Goal: Transaction & Acquisition: Purchase product/service

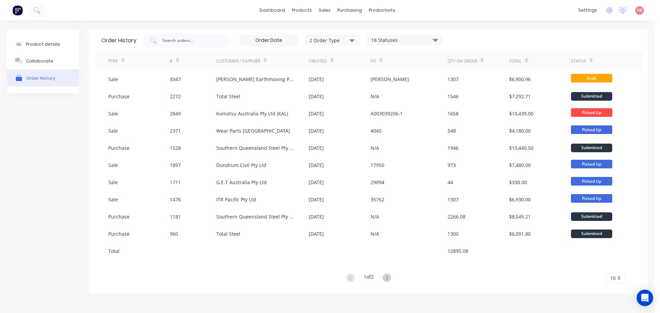
click at [303, 74] on div "[PERSON_NAME] Earthmoving Pty Ltd" at bounding box center [262, 78] width 92 height 17
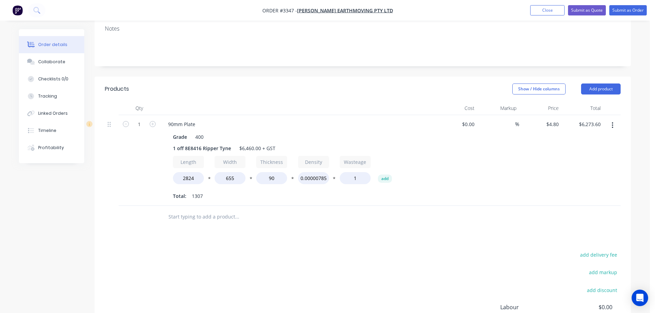
scroll to position [137, 0]
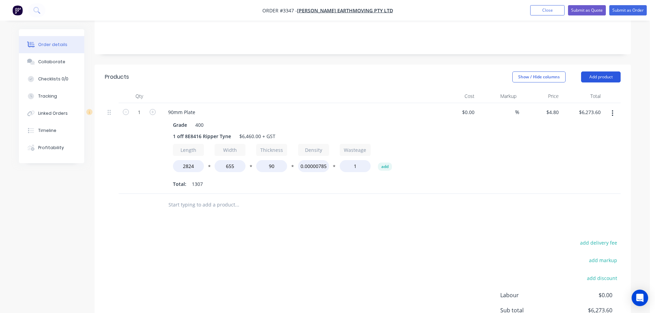
click at [603, 71] on button "Add product" at bounding box center [601, 76] width 40 height 11
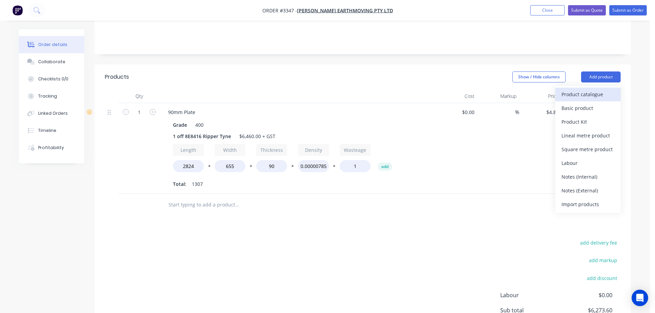
click at [594, 89] on div "Product catalogue" at bounding box center [587, 94] width 53 height 10
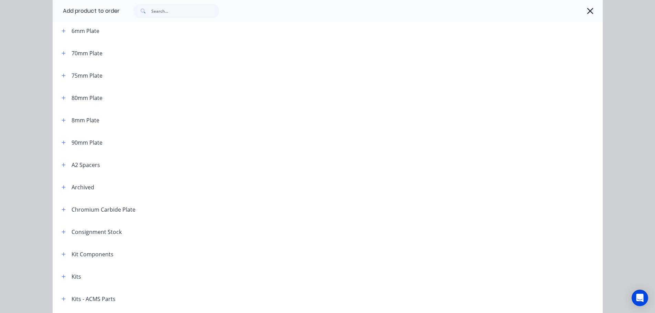
scroll to position [447, 0]
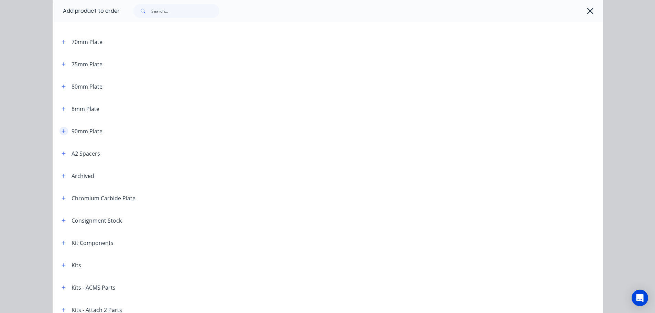
click at [62, 131] on icon "button" at bounding box center [64, 131] width 4 height 4
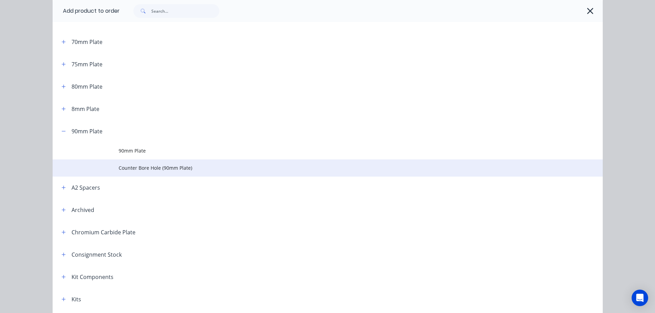
click at [142, 170] on span "Counter Bore Hole (90mm Plate)" at bounding box center [312, 167] width 387 height 7
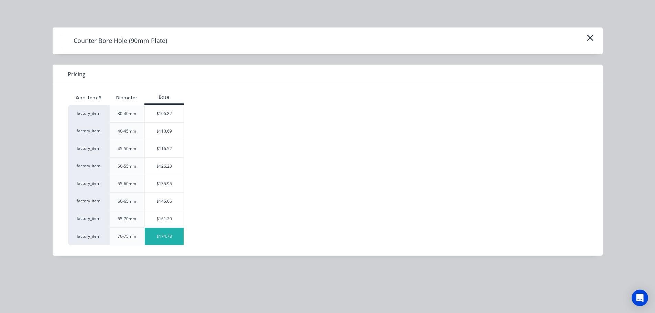
click at [156, 230] on div "$174.78" at bounding box center [164, 236] width 39 height 17
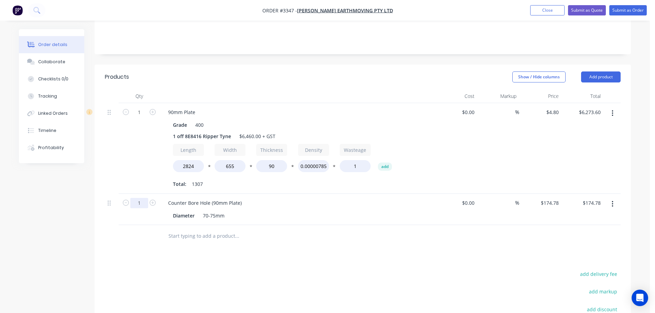
click at [142, 198] on input "1" at bounding box center [139, 203] width 18 height 10
type input "3"
type input "$524.34"
click at [155, 156] on div "1" at bounding box center [139, 148] width 41 height 91
click at [591, 71] on button "Add product" at bounding box center [601, 76] width 40 height 11
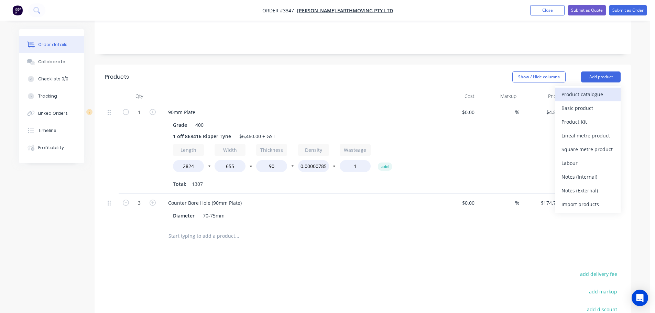
click at [586, 89] on div "Product catalogue" at bounding box center [587, 94] width 53 height 10
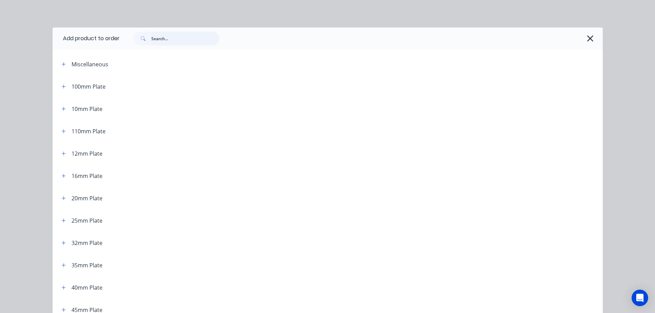
click at [152, 38] on input "text" at bounding box center [185, 39] width 68 height 14
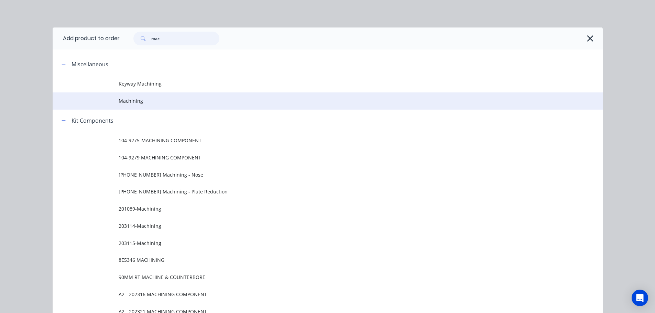
type input "mac"
click at [150, 97] on span "Machining" at bounding box center [312, 100] width 387 height 7
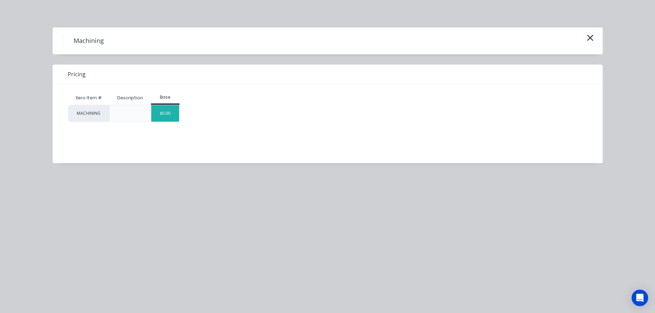
click at [167, 115] on div "$0.00" at bounding box center [165, 113] width 28 height 16
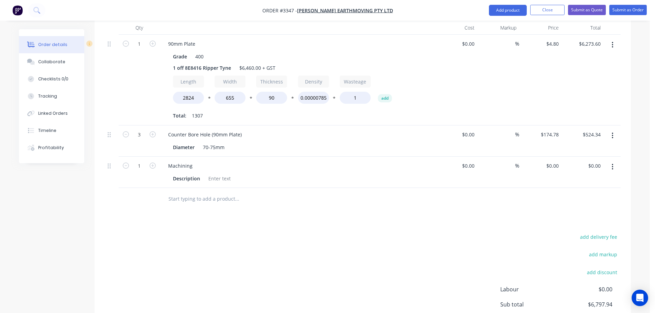
scroll to position [206, 0]
click at [190, 173] on div "Description" at bounding box center [186, 178] width 33 height 10
click at [547, 156] on div "0 0" at bounding box center [540, 171] width 42 height 31
type input "$160.00"
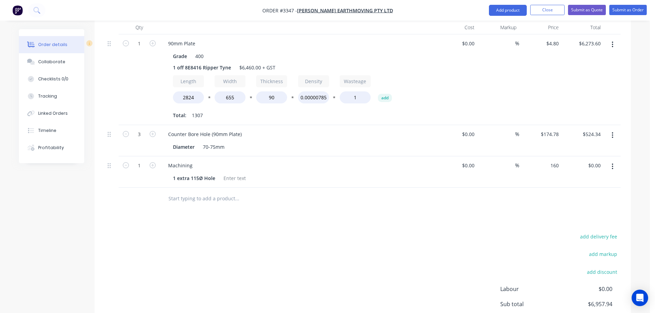
type input "$160.00"
click at [455, 232] on div "add delivery fee add markup add discount Labour $0.00 Sub total $6,957.94 Margi…" at bounding box center [363, 298] width 516 height 133
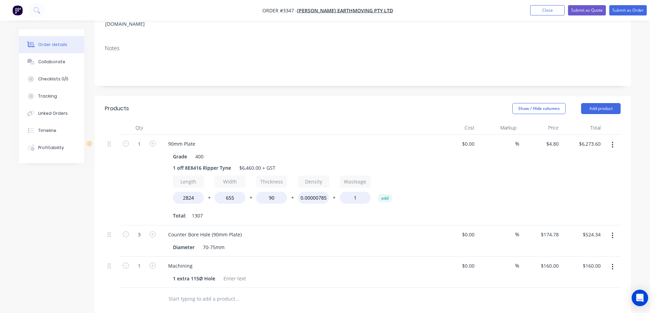
scroll to position [103, 0]
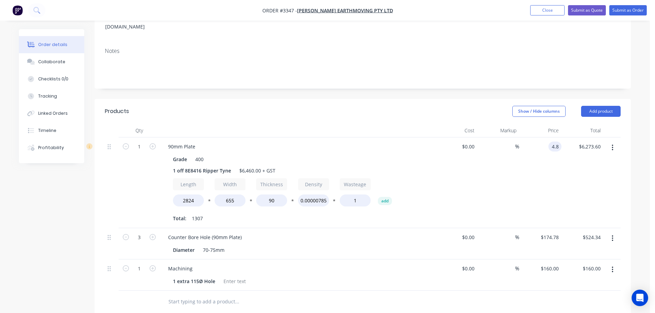
click at [559, 142] on input "4.8" at bounding box center [556, 147] width 10 height 10
type input "$4.70"
type input "$6,142.90"
click at [494, 163] on div "%" at bounding box center [498, 182] width 42 height 91
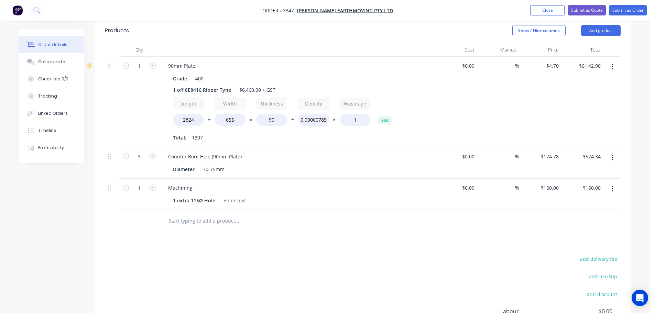
scroll to position [172, 0]
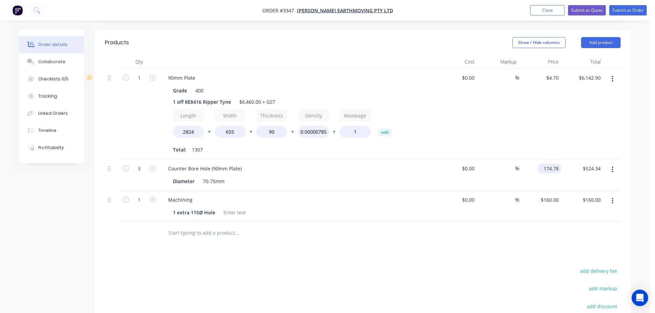
click at [548, 164] on input "174.78" at bounding box center [550, 169] width 21 height 10
type input "$170.00"
type input "$510.00"
click at [444, 240] on div "Products Show / Hide columns Add product Qty Cost Markup Price Total 1 90mm Pla…" at bounding box center [363, 219] width 536 height 379
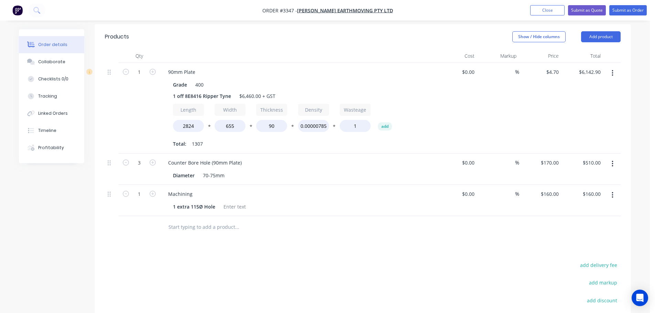
scroll to position [166, 0]
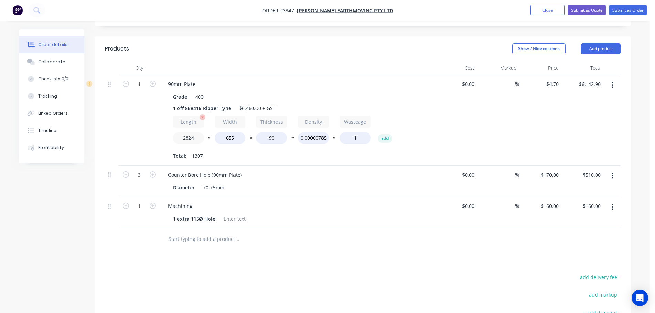
click at [193, 132] on input "2824" at bounding box center [188, 138] width 31 height 12
click at [408, 236] on div at bounding box center [363, 239] width 516 height 22
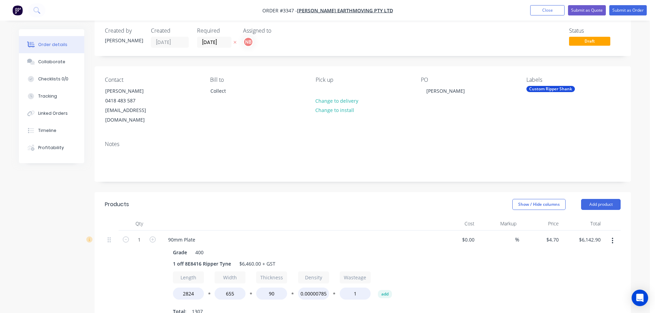
scroll to position [0, 0]
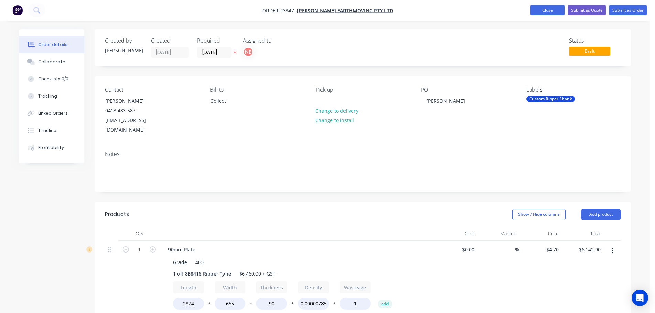
click at [542, 11] on button "Close" at bounding box center [547, 10] width 34 height 10
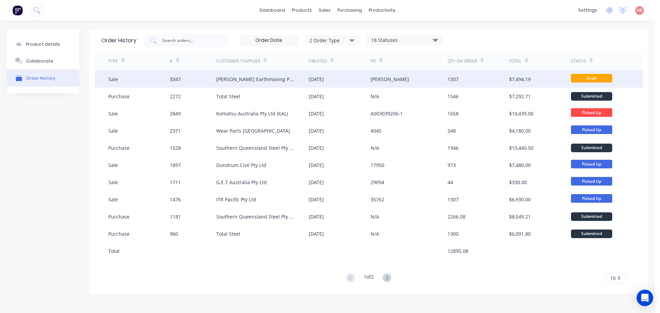
click at [349, 80] on div "[DATE]" at bounding box center [340, 78] width 62 height 17
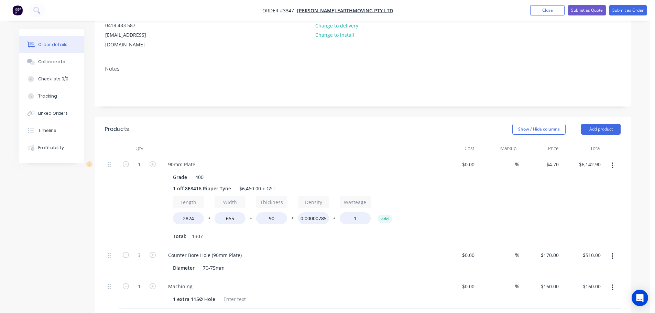
scroll to position [103, 0]
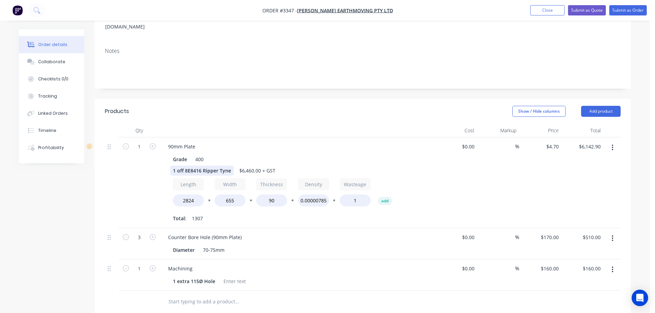
click at [202, 166] on div "1 off 8E8416 Ripper Tyne" at bounding box center [202, 171] width 64 height 10
click at [248, 166] on div "1 off 8E8416 Custom Ripper Tyne" at bounding box center [211, 171] width 83 height 10
click at [335, 137] on div "90mm Plate Grade 400 1 off 8E8416 Custom Ripper Tyne $6,460.00 + GST Length 282…" at bounding box center [297, 182] width 275 height 91
click at [547, 3] on nav "Order #3347 - [PERSON_NAME] Earthmoving Pty Ltd Add product Close Submit as Quo…" at bounding box center [327, 10] width 655 height 21
click at [545, 6] on button "Close" at bounding box center [547, 10] width 34 height 10
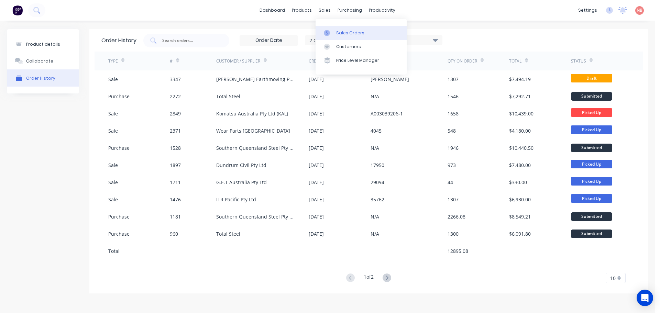
click at [334, 32] on link "Sales Orders" at bounding box center [361, 33] width 91 height 14
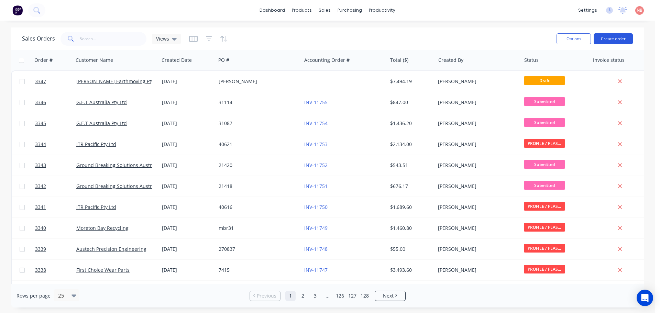
click at [611, 38] on button "Create order" at bounding box center [613, 38] width 39 height 11
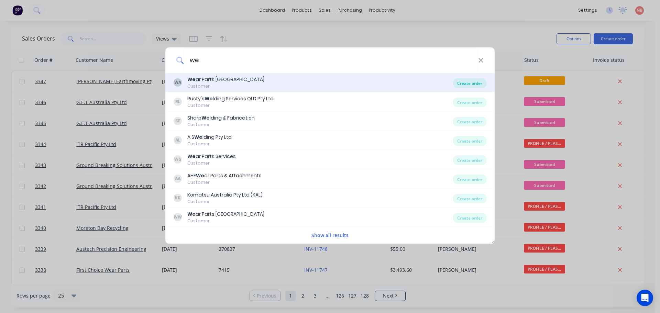
type input "we"
click at [478, 82] on div "Create order" at bounding box center [469, 83] width 33 height 10
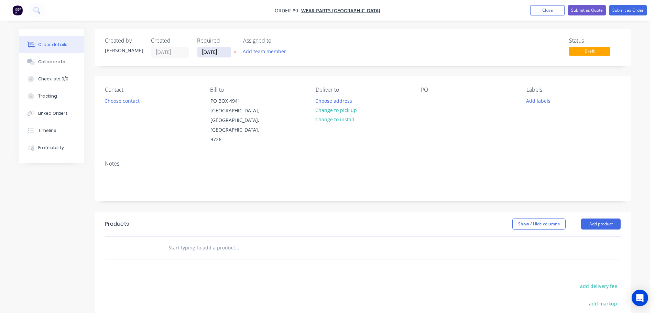
click at [213, 52] on input "[DATE]" at bounding box center [214, 52] width 34 height 10
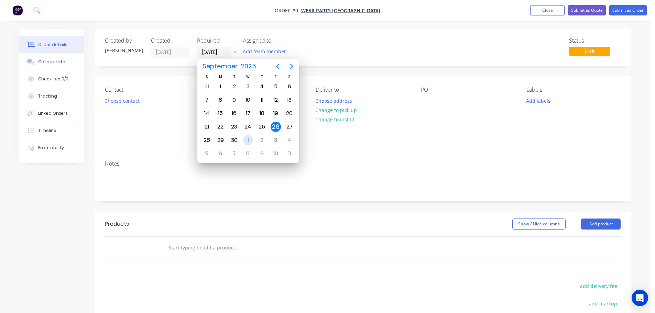
click at [244, 140] on div "1" at bounding box center [248, 140] width 10 height 10
type input "[DATE]"
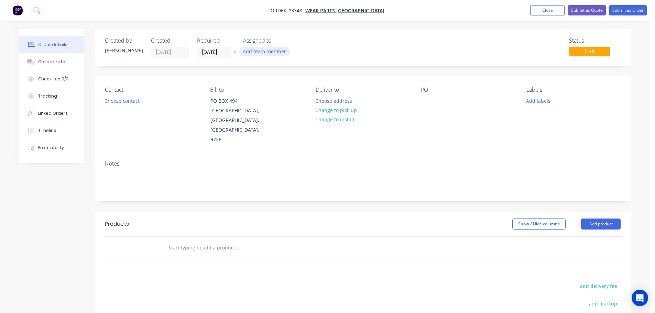
click at [256, 48] on button "Add team member" at bounding box center [264, 51] width 51 height 9
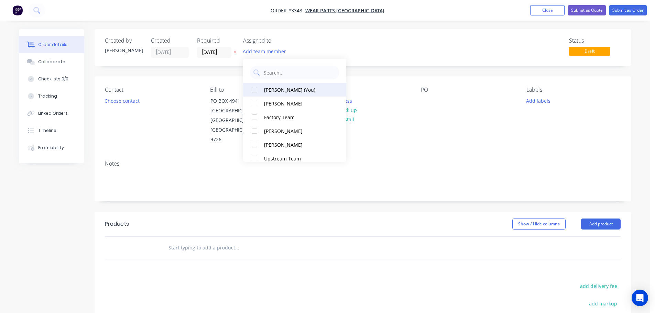
click at [277, 85] on button "[PERSON_NAME] (You)" at bounding box center [294, 90] width 103 height 14
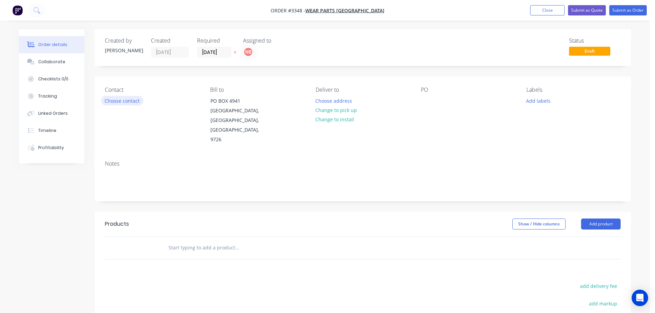
click at [136, 101] on button "Choose contact" at bounding box center [122, 100] width 42 height 9
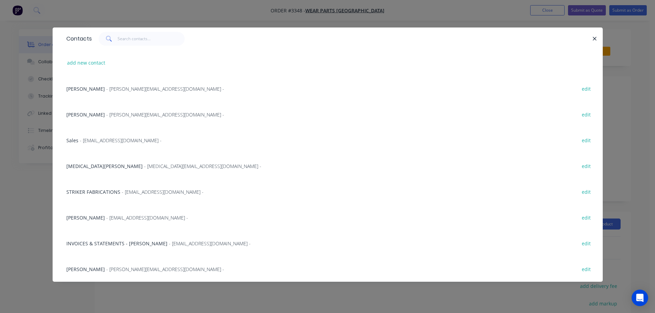
click at [81, 167] on span "[MEDICAL_DATA][PERSON_NAME]" at bounding box center [104, 166] width 76 height 7
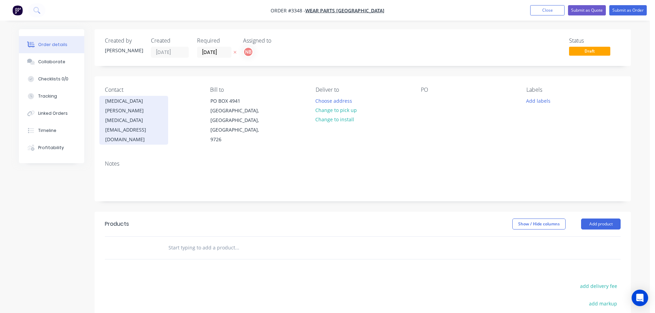
click at [136, 115] on div "[MEDICAL_DATA][EMAIL_ADDRESS][DOMAIN_NAME]" at bounding box center [133, 129] width 57 height 29
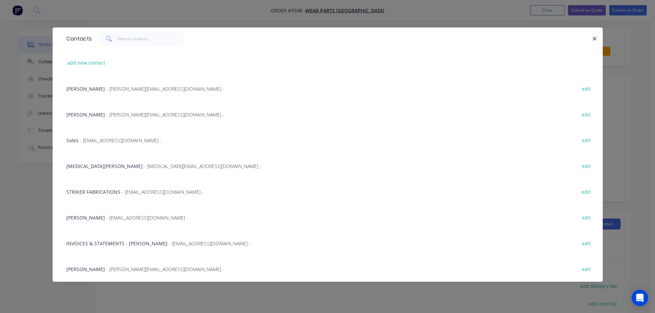
click at [106, 90] on span "- [PERSON_NAME][EMAIL_ADDRESS][DOMAIN_NAME] -" at bounding box center [165, 89] width 118 height 7
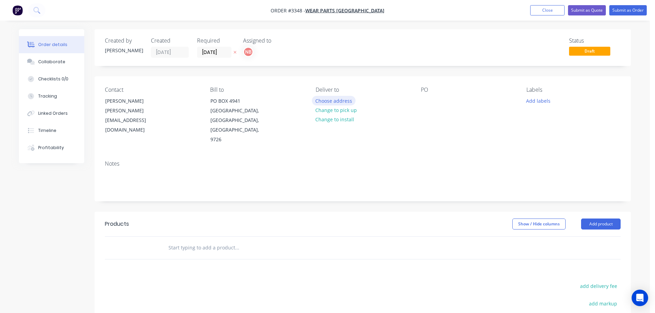
click at [330, 100] on button "Choose address" at bounding box center [334, 100] width 44 height 9
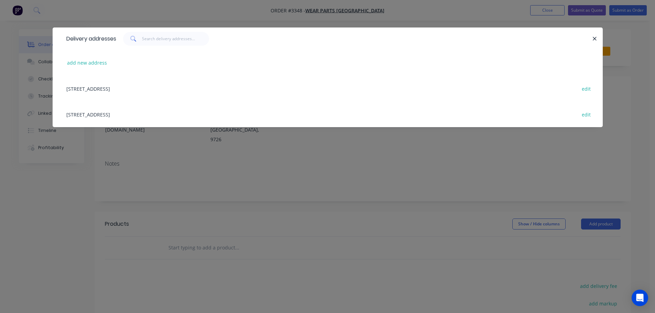
click at [128, 115] on div "[STREET_ADDRESS] edit" at bounding box center [327, 114] width 529 height 26
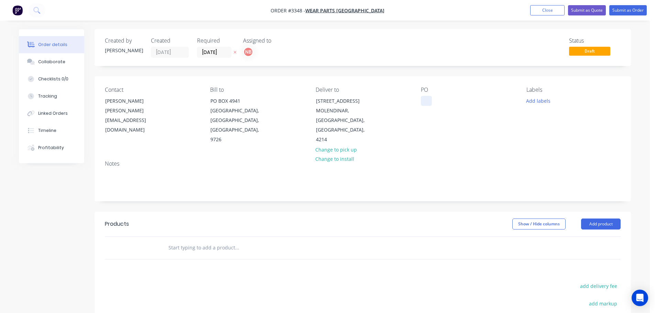
click at [430, 100] on div at bounding box center [426, 101] width 11 height 10
click at [467, 70] on div "Created by [PERSON_NAME] Created [DATE] Required [DATE] Assigned to NB Status D…" at bounding box center [363, 226] width 536 height 395
click at [531, 100] on button "Add labels" at bounding box center [538, 100] width 32 height 9
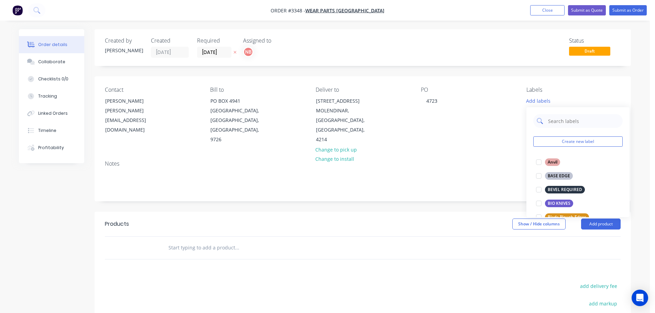
click at [551, 122] on input "text" at bounding box center [583, 121] width 72 height 14
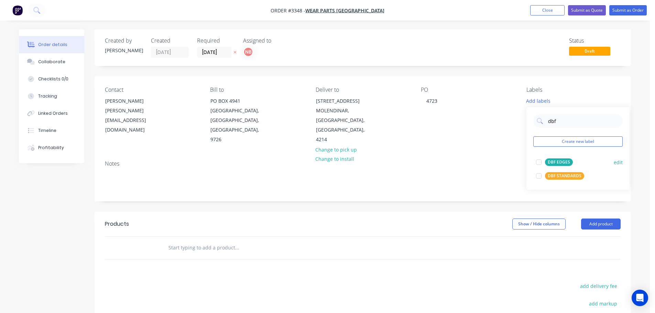
type input "dbf"
click at [551, 165] on div "DBF EDGES" at bounding box center [559, 162] width 28 height 8
click at [604, 222] on button "Add product" at bounding box center [601, 224] width 40 height 11
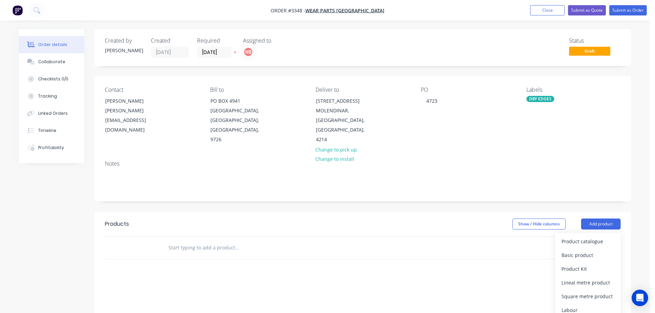
click at [592, 233] on div "Product catalogue Basic product Product Kit Lineal metre product Square metre p…" at bounding box center [587, 296] width 65 height 127
click at [591, 236] on button "Product catalogue" at bounding box center [587, 242] width 65 height 14
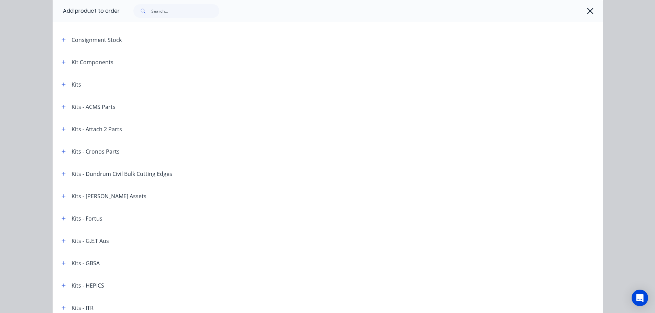
scroll to position [999, 0]
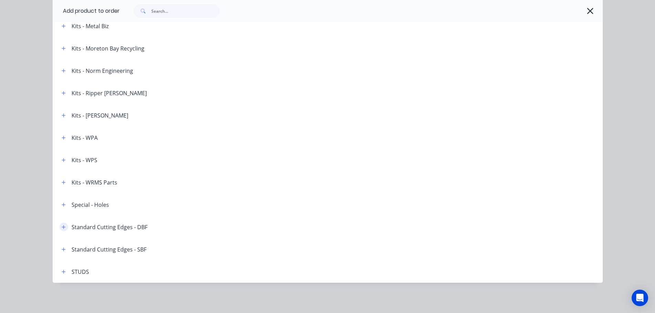
click at [62, 226] on icon "button" at bounding box center [64, 227] width 4 height 4
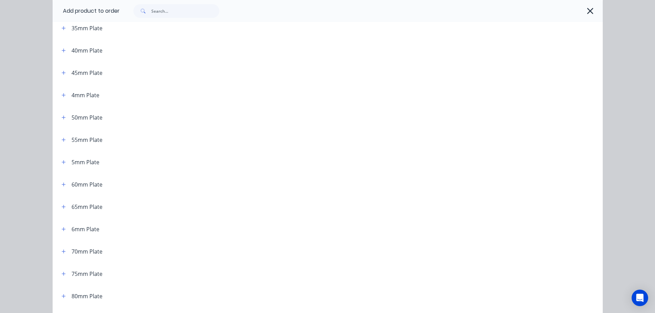
scroll to position [0, 0]
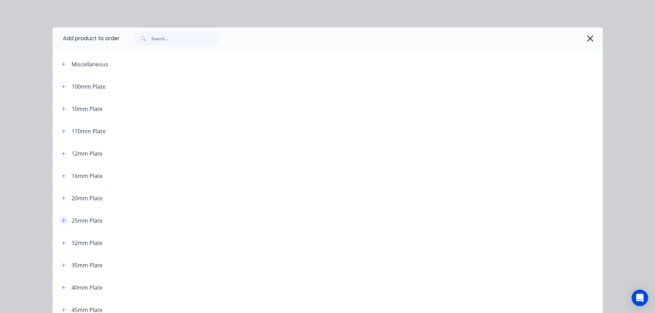
click at [62, 217] on button "button" at bounding box center [63, 220] width 9 height 9
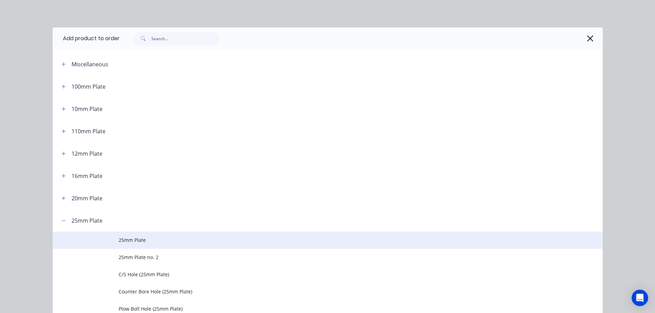
click at [138, 235] on td "25mm Plate" at bounding box center [361, 240] width 484 height 17
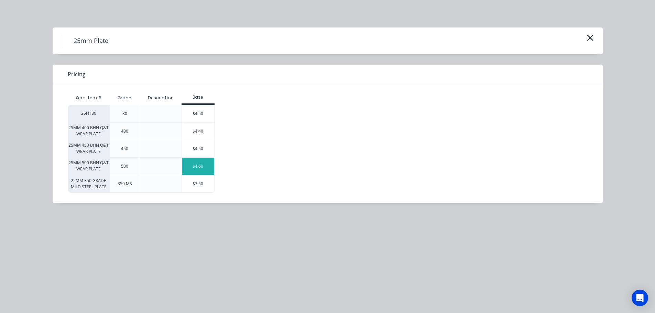
click at [198, 168] on div "$4.60" at bounding box center [198, 166] width 32 height 17
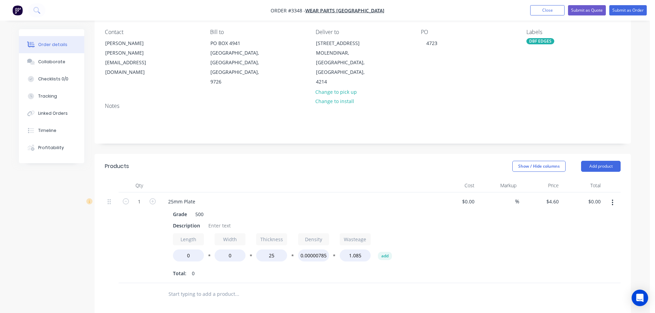
scroll to position [69, 0]
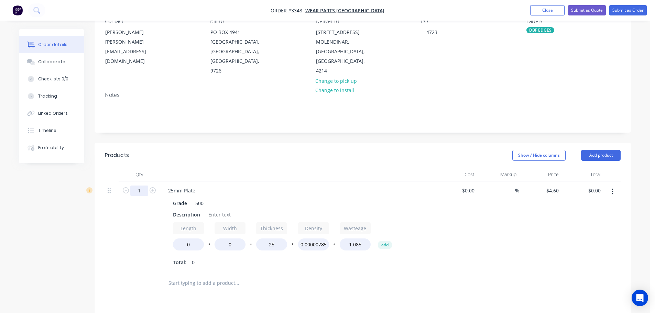
click at [139, 190] on input "1" at bounding box center [139, 191] width 18 height 10
type input "2"
click at [146, 165] on header "Products Show / Hide columns Add product" at bounding box center [363, 155] width 536 height 25
click at [177, 216] on div "Description" at bounding box center [186, 215] width 33 height 10
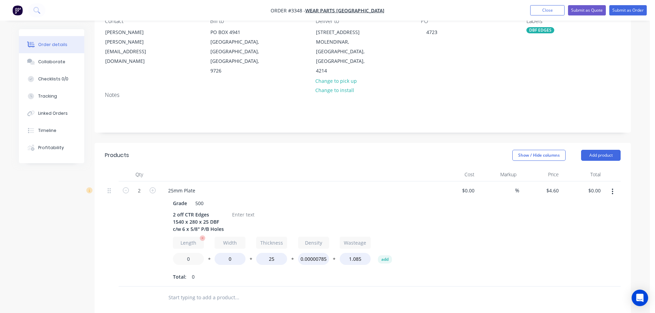
click at [179, 259] on input "0" at bounding box center [188, 259] width 31 height 12
type input "1540"
click at [221, 260] on input "0" at bounding box center [229, 259] width 31 height 12
type input "280"
type input "$846.40"
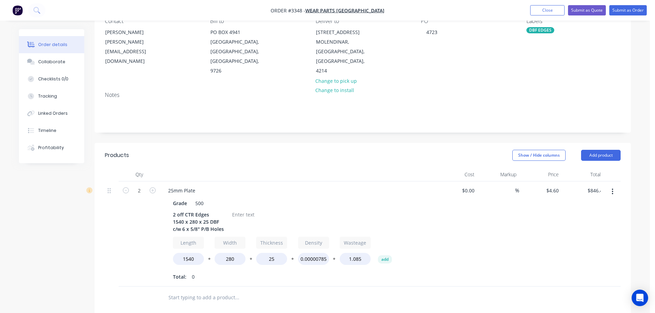
click at [222, 273] on div "Total: 0" at bounding box center [297, 277] width 249 height 10
click at [241, 217] on div at bounding box center [243, 215] width 28 height 10
click at [612, 191] on icon "button" at bounding box center [611, 192] width 1 height 6
click at [566, 219] on div "Duplicate" at bounding box center [587, 224] width 53 height 10
click at [135, 294] on input "1" at bounding box center [139, 296] width 18 height 10
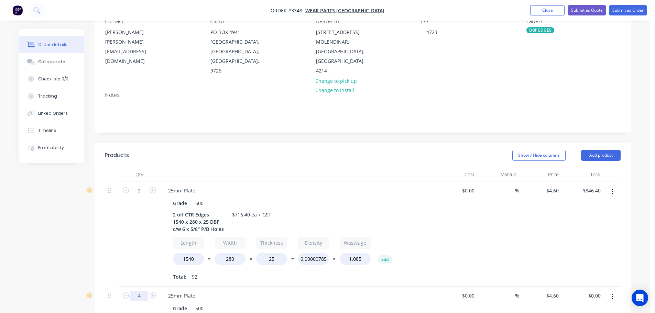
type input "4"
click at [256, 154] on div "Show / Hide columns Add product" at bounding box center [417, 155] width 406 height 11
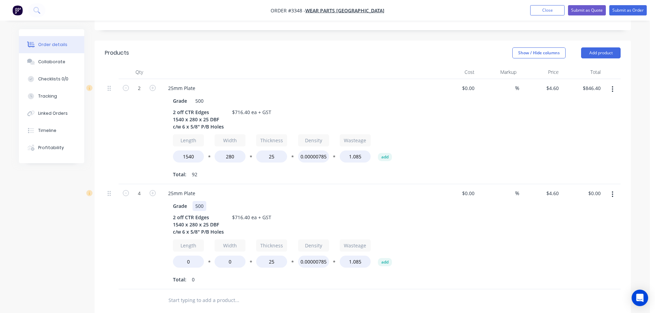
scroll to position [172, 0]
drag, startPoint x: 177, startPoint y: 218, endPoint x: 172, endPoint y: 218, distance: 4.8
click at [172, 218] on div "2 off CTR Edges 1540 x 280 x 25 DBF c/w 6 x 5/8" P/B Holes" at bounding box center [198, 224] width 56 height 24
drag, startPoint x: 193, startPoint y: 217, endPoint x: 185, endPoint y: 217, distance: 7.6
click at [185, 217] on div "4 off CTR Edges 1540 x 280 x 25 DBF c/w 6 x 5/8" P/B Holes" at bounding box center [198, 224] width 56 height 24
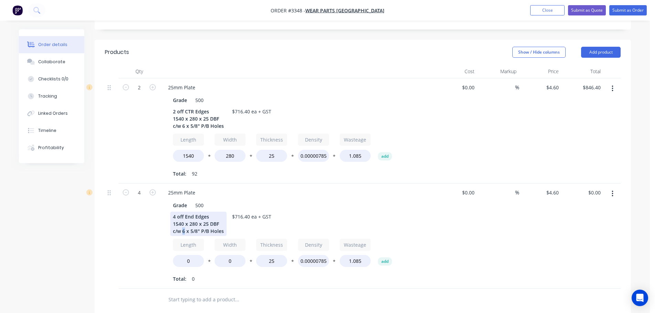
click at [183, 229] on div "4 off End Edges 1540 x 280 x 25 DBF c/w 6 x 5/8" P/B Holes" at bounding box center [198, 224] width 56 height 24
drag, startPoint x: 183, startPoint y: 225, endPoint x: 168, endPoint y: 224, distance: 14.1
click at [168, 224] on div "Grade 500 4 off End Edges 1540 x 280 x 25 DBF c/w 4 x 5/8" P/B Holes $716.40 ea…" at bounding box center [297, 241] width 269 height 85
click at [186, 257] on input "0" at bounding box center [188, 261] width 31 height 12
type input "480"
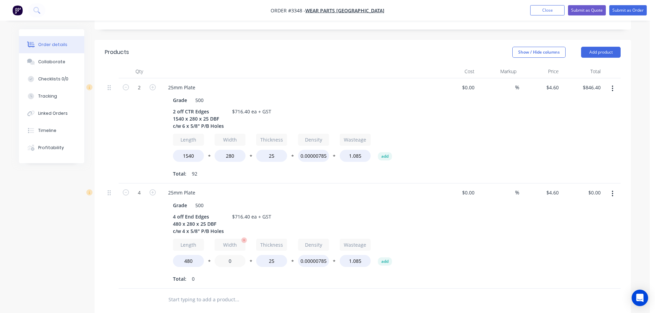
click at [221, 261] on input "0" at bounding box center [229, 261] width 31 height 12
type input "280"
type input "$533.60"
drag, startPoint x: 246, startPoint y: 217, endPoint x: 234, endPoint y: 217, distance: 11.7
click at [234, 217] on div "$716.40 ea + GST" at bounding box center [251, 217] width 45 height 10
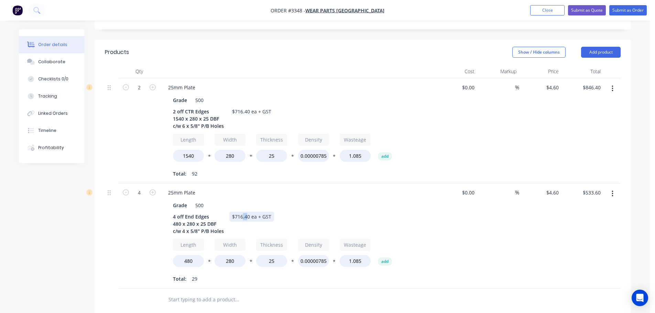
click at [246, 217] on div "$716.40 ea + GST" at bounding box center [251, 217] width 45 height 10
click at [243, 217] on div "$716.40 ea + GST" at bounding box center [251, 217] width 45 height 10
drag, startPoint x: 246, startPoint y: 217, endPoint x: 233, endPoint y: 217, distance: 13.4
click at [233, 217] on div "$716.40 ea + GST" at bounding box center [251, 217] width 45 height 10
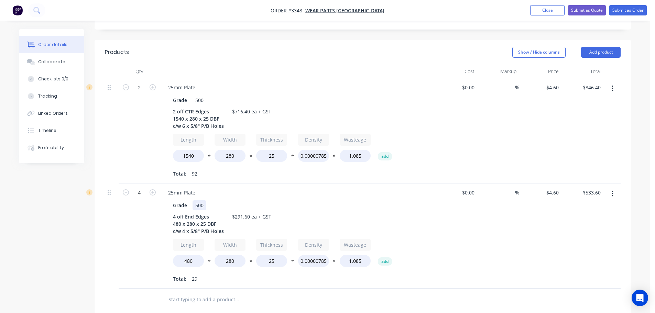
click at [333, 204] on div "Grade 500" at bounding box center [296, 205] width 252 height 10
click at [581, 51] on button "Add product" at bounding box center [601, 52] width 40 height 11
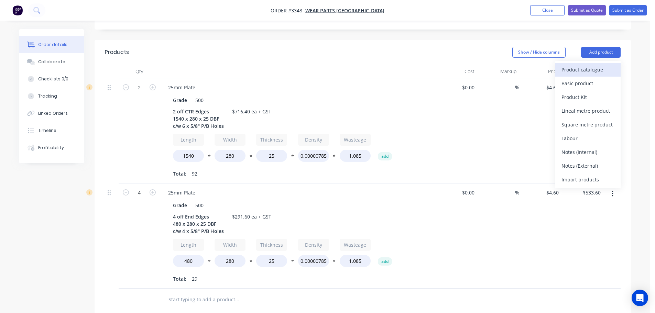
click at [577, 71] on div "Product catalogue" at bounding box center [587, 70] width 53 height 10
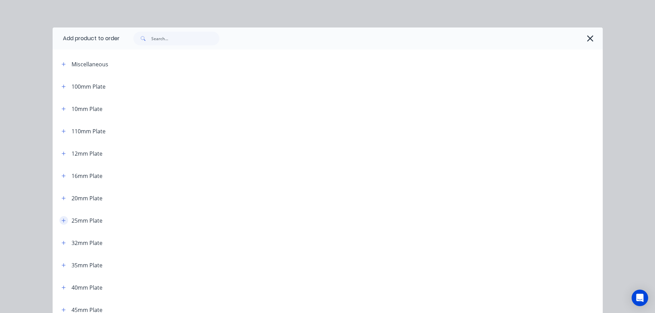
click at [62, 221] on icon "button" at bounding box center [64, 220] width 4 height 5
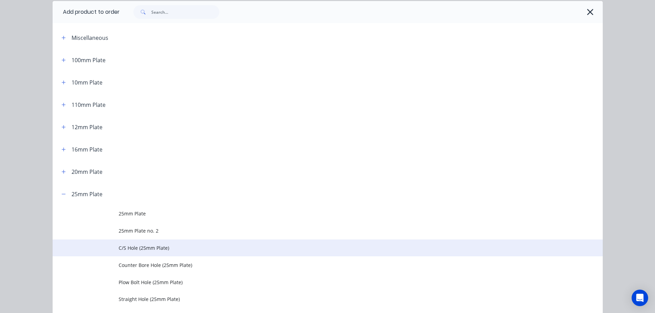
scroll to position [34, 0]
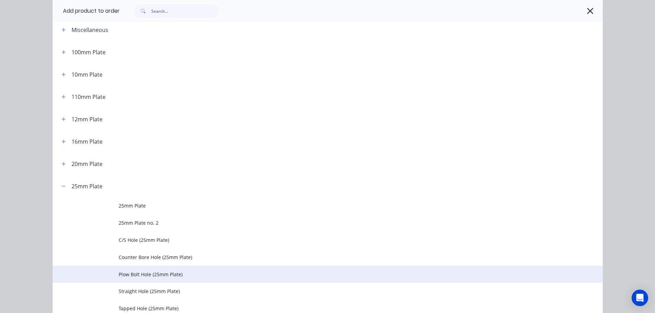
click at [128, 269] on td "Plow Bolt Hole (25mm Plate)" at bounding box center [361, 274] width 484 height 17
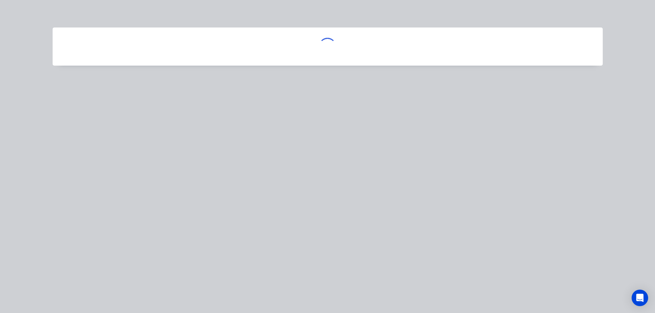
scroll to position [0, 0]
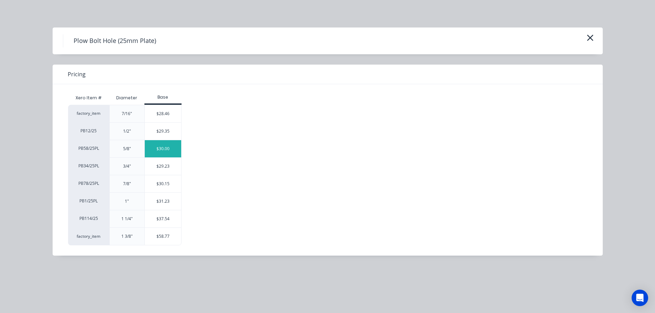
click at [163, 150] on div "$30.00" at bounding box center [163, 148] width 37 height 17
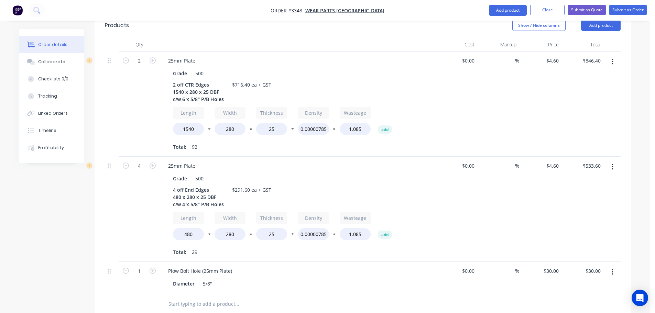
scroll to position [241, 0]
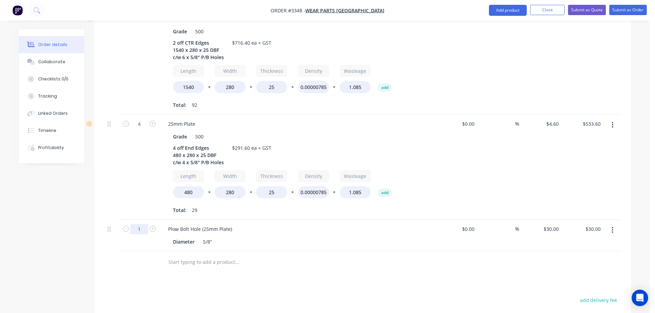
drag, startPoint x: 137, startPoint y: 227, endPoint x: 131, endPoint y: 227, distance: 5.8
click at [137, 227] on input "1" at bounding box center [139, 229] width 18 height 10
type input "28"
type input "$840.00"
click at [135, 192] on div "4" at bounding box center [139, 167] width 41 height 105
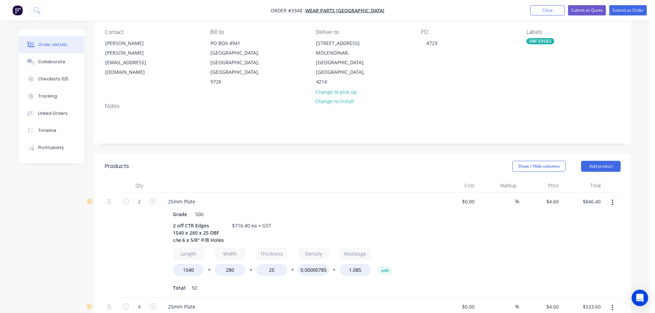
scroll to position [0, 0]
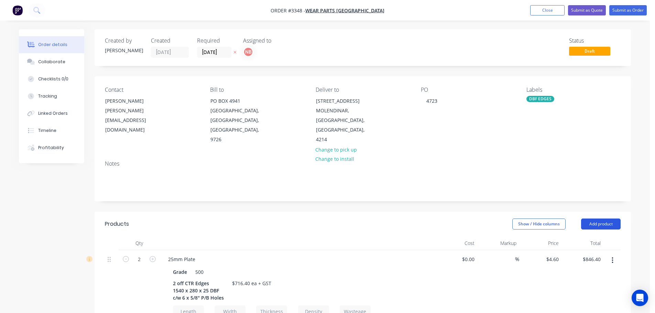
click at [586, 223] on button "Add product" at bounding box center [601, 224] width 40 height 11
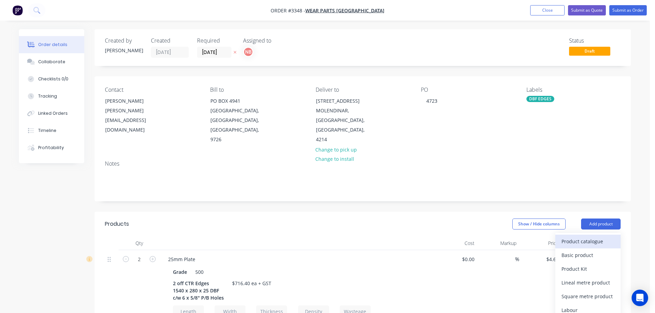
click at [577, 239] on div "Product catalogue" at bounding box center [587, 241] width 53 height 10
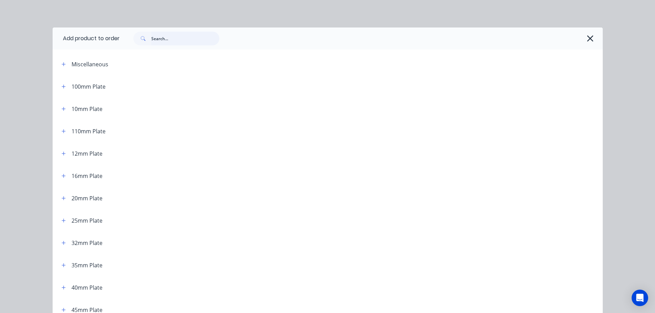
click at [196, 36] on input "text" at bounding box center [185, 39] width 68 height 14
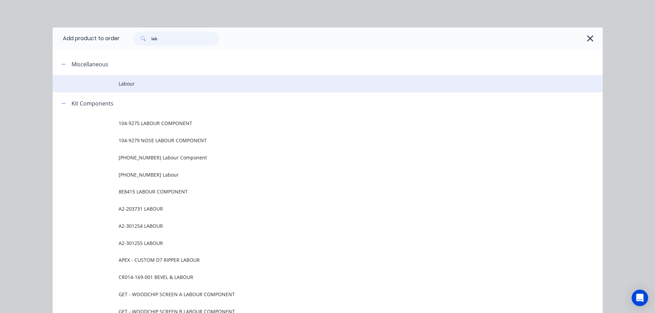
type input "lab"
click at [167, 87] on span "Labour" at bounding box center [312, 83] width 387 height 7
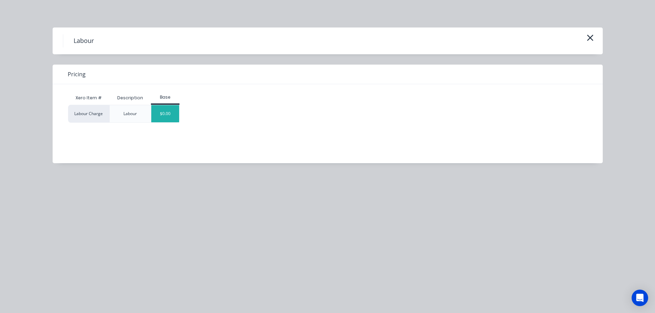
click at [174, 113] on div "$0.00" at bounding box center [165, 113] width 28 height 17
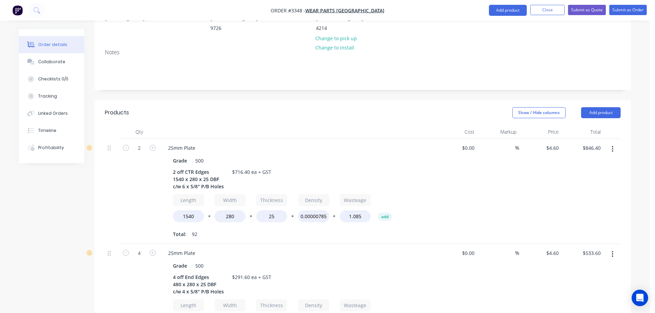
scroll to position [408, 0]
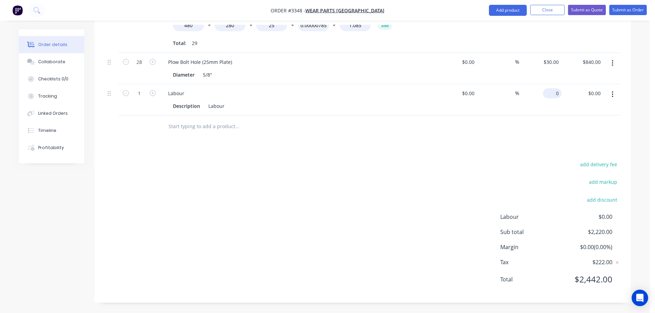
click at [555, 91] on input "0" at bounding box center [553, 93] width 16 height 10
type input "$379.20"
click at [319, 216] on div "add delivery fee add markup add discount Labour $0.00 Sub total $2,599.20 Margi…" at bounding box center [363, 226] width 516 height 133
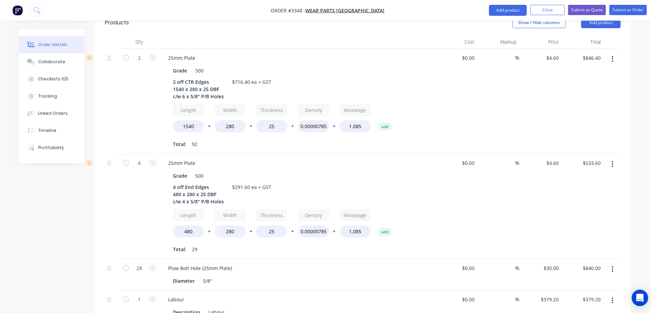
scroll to position [236, 0]
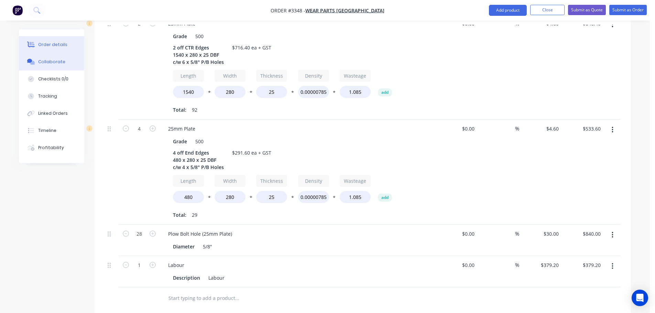
click at [61, 68] on button "Collaborate" at bounding box center [51, 61] width 65 height 17
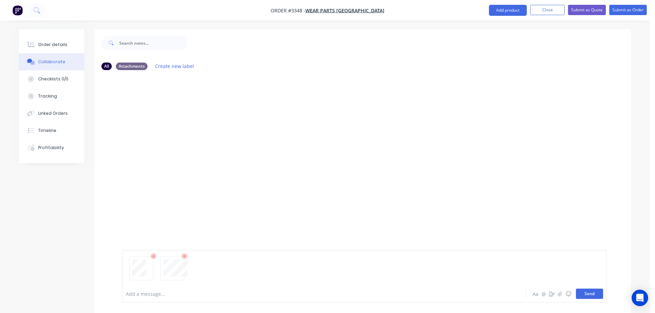
click at [585, 296] on button "Send" at bounding box center [589, 294] width 27 height 10
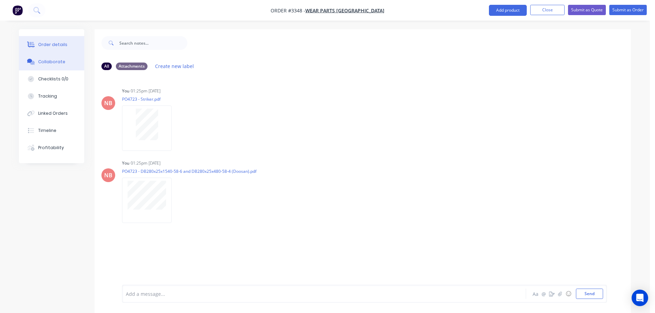
click at [41, 42] on div "Order details" at bounding box center [52, 45] width 29 height 6
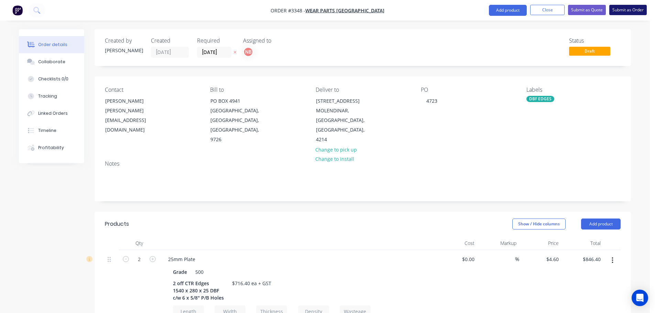
click at [620, 5] on button "Submit as Order" at bounding box center [627, 10] width 37 height 10
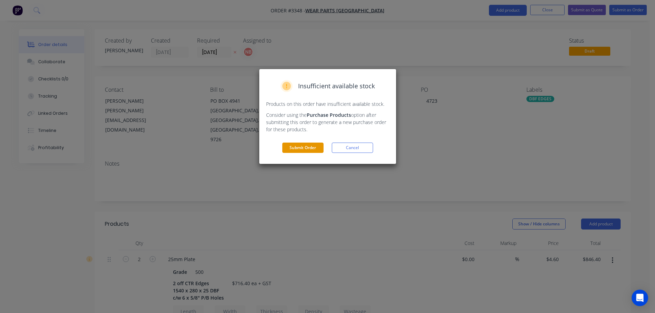
click at [295, 152] on button "Submit Order" at bounding box center [302, 148] width 41 height 10
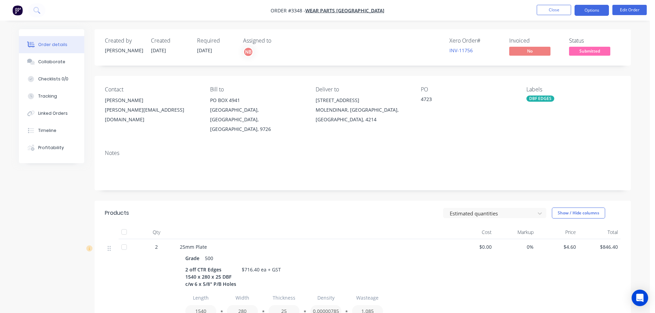
click at [579, 13] on button "Options" at bounding box center [591, 10] width 34 height 11
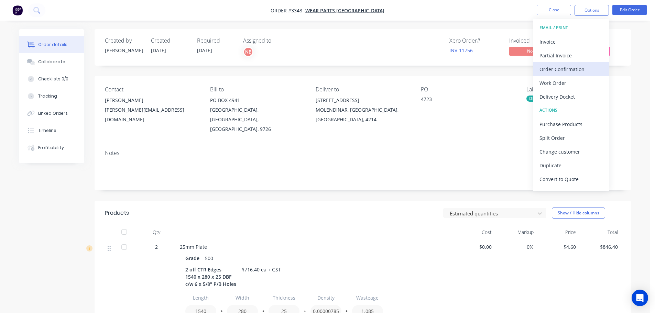
click at [554, 64] on div "Order Confirmation" at bounding box center [570, 69] width 63 height 10
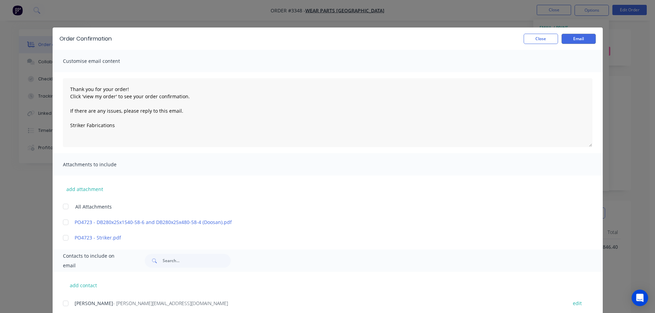
click at [63, 302] on div at bounding box center [66, 304] width 14 height 14
type textarea "Thank you for your order! Click 'view my order' to see your order confirmation.…"
click at [569, 37] on button "Email" at bounding box center [578, 39] width 34 height 10
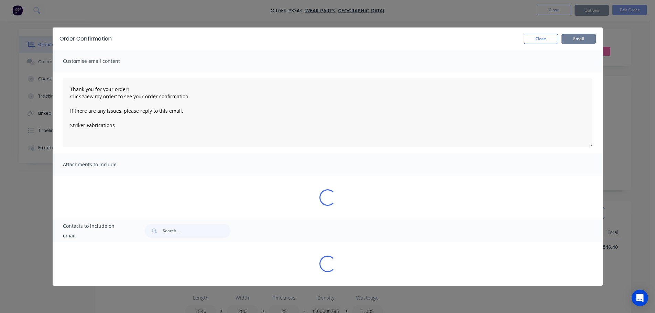
type textarea "Thank you for your order! Click 'view my order' to see your order confirmation.…"
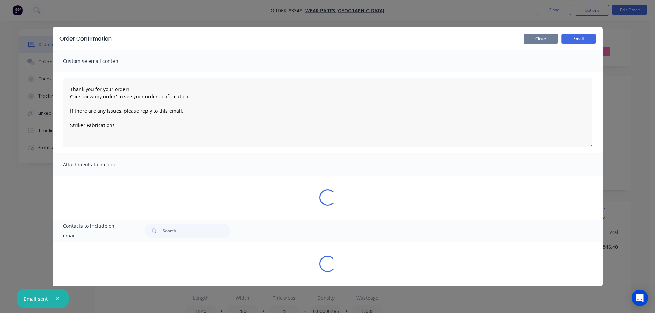
click at [546, 37] on button "Close" at bounding box center [540, 39] width 34 height 10
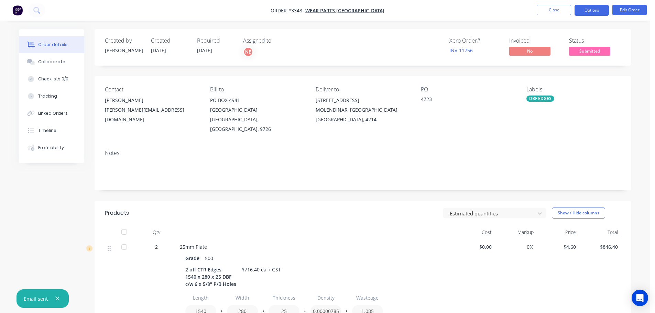
click at [589, 12] on button "Options" at bounding box center [591, 10] width 34 height 11
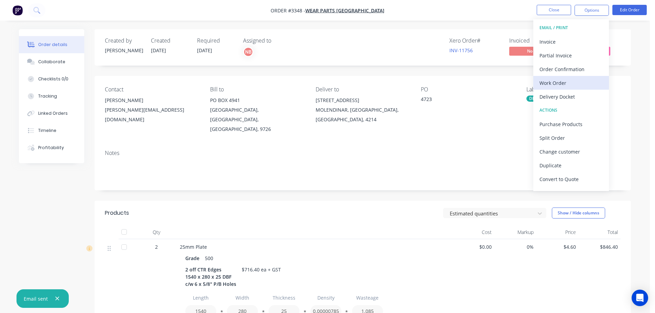
click at [559, 81] on div "Work Order" at bounding box center [570, 83] width 63 height 10
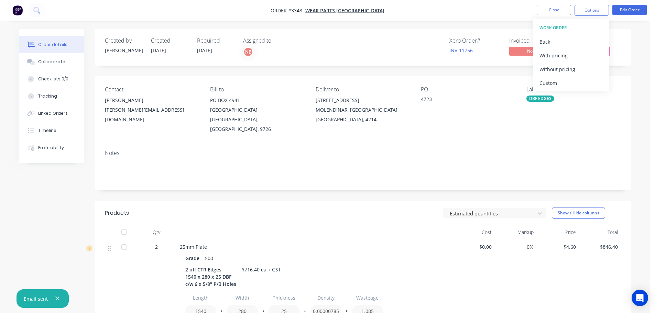
click at [559, 81] on div "Custom" at bounding box center [570, 83] width 63 height 10
click at [560, 67] on div "Without pricing" at bounding box center [570, 69] width 63 height 10
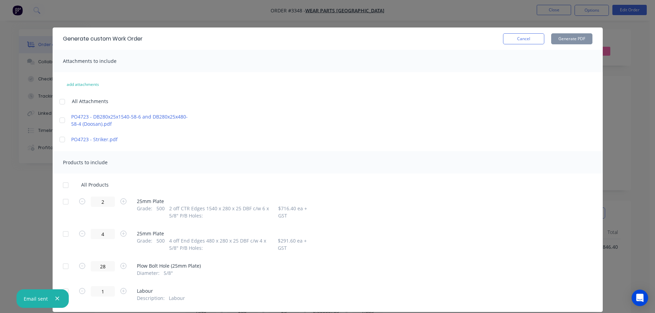
click at [64, 201] on div at bounding box center [66, 202] width 14 height 14
click at [64, 231] on div at bounding box center [66, 234] width 14 height 14
click at [564, 41] on button "Generate PDF" at bounding box center [571, 38] width 41 height 11
click at [521, 38] on button "Cancel" at bounding box center [523, 38] width 41 height 11
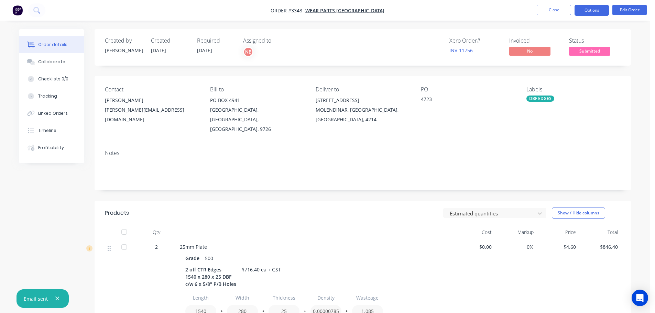
click at [582, 12] on button "Options" at bounding box center [591, 10] width 34 height 11
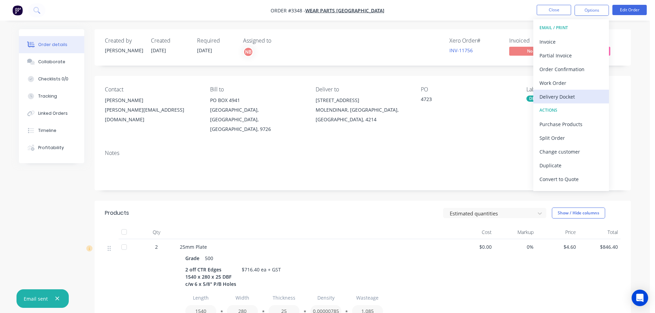
click at [564, 92] on div "Delivery Docket" at bounding box center [570, 97] width 63 height 10
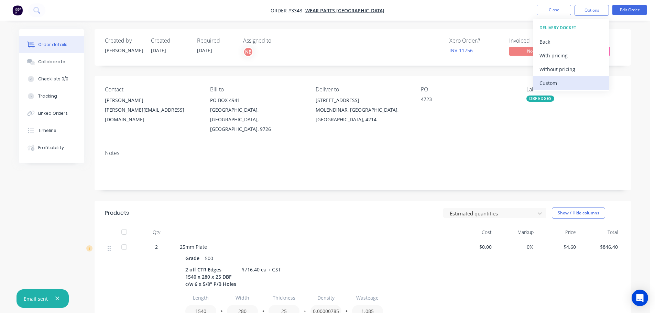
click at [561, 82] on div "Custom" at bounding box center [570, 83] width 63 height 10
click at [560, 71] on div "Without pricing" at bounding box center [570, 69] width 63 height 10
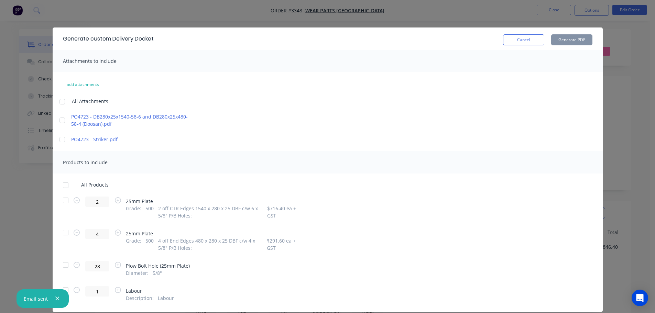
click at [64, 198] on div at bounding box center [66, 201] width 14 height 14
click at [65, 233] on div at bounding box center [66, 233] width 14 height 14
click at [567, 40] on button "Generate PDF" at bounding box center [571, 39] width 41 height 11
click at [510, 39] on button "Cancel" at bounding box center [523, 39] width 41 height 11
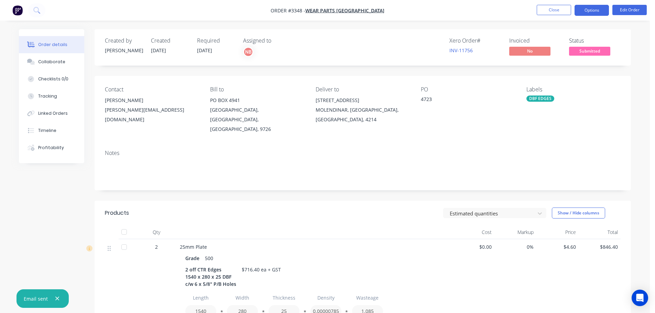
click at [589, 14] on button "Options" at bounding box center [591, 10] width 34 height 11
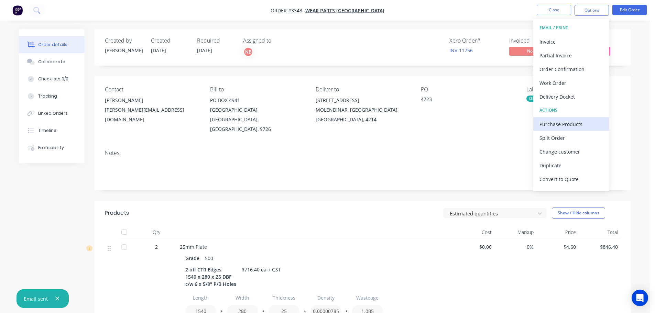
click at [560, 123] on div "Purchase Products" at bounding box center [570, 124] width 63 height 10
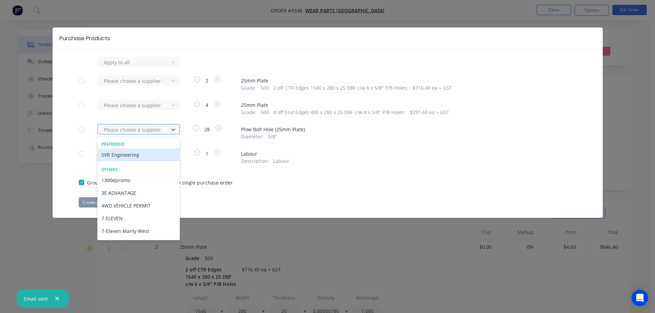
click at [148, 128] on div at bounding box center [134, 129] width 62 height 9
click at [137, 151] on div "SVR Engineering" at bounding box center [138, 154] width 82 height 13
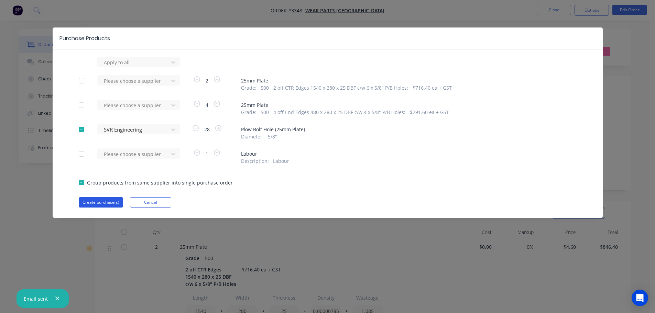
click at [107, 202] on button "Create purchase(s)" at bounding box center [101, 202] width 44 height 10
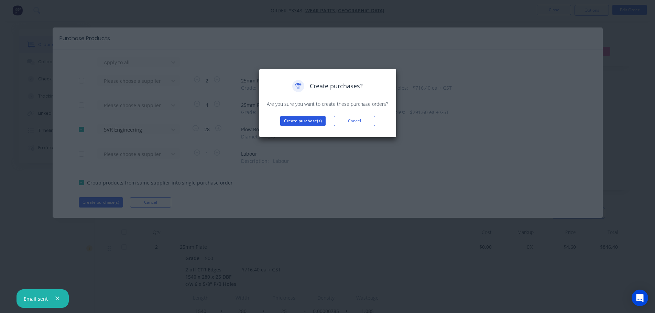
click at [286, 121] on button "Create purchase(s)" at bounding box center [302, 121] width 45 height 10
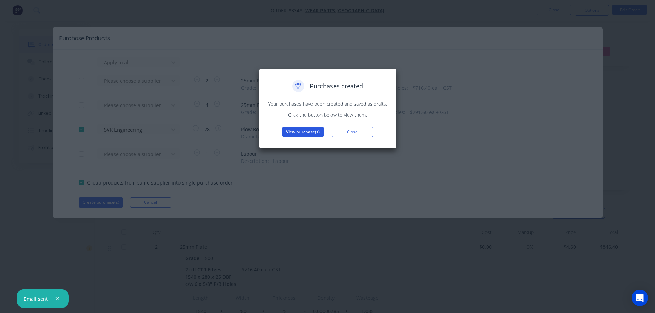
click at [288, 131] on button "View purchase(s)" at bounding box center [302, 132] width 41 height 10
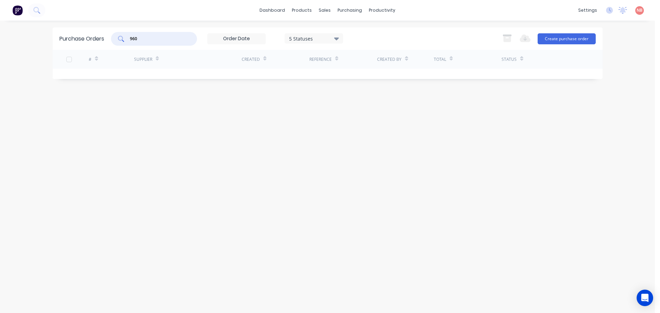
drag, startPoint x: 182, startPoint y: 39, endPoint x: 94, endPoint y: 51, distance: 88.7
click at [99, 46] on div "Purchase Orders 960 5 Statuses 5 Statuses Export to Excel (XLSX) Create purchas…" at bounding box center [328, 38] width 550 height 22
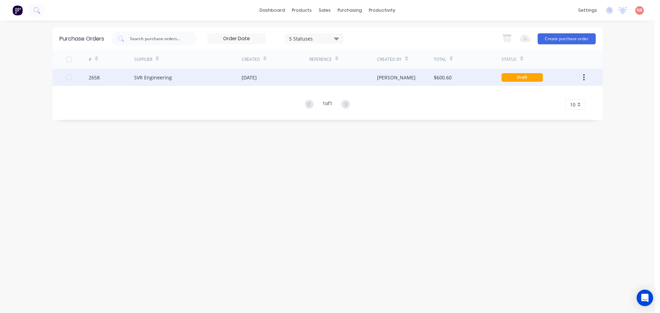
click at [213, 76] on div "SVR Engineering" at bounding box center [188, 77] width 108 height 17
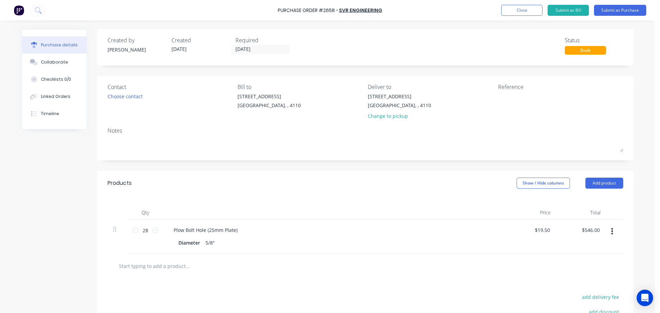
click at [255, 44] on div "Required [DATE]" at bounding box center [264, 45] width 58 height 19
click at [250, 49] on input "[DATE]" at bounding box center [261, 49] width 58 height 9
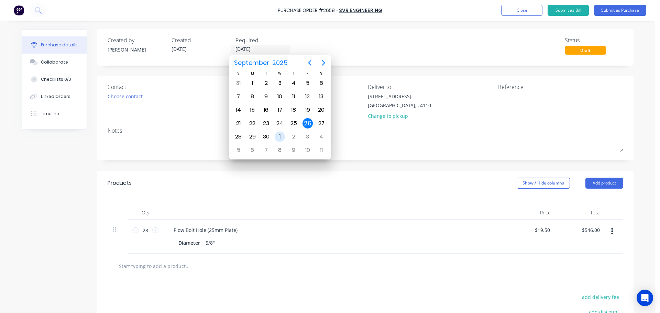
click at [278, 137] on div "1" at bounding box center [280, 137] width 10 height 10
type input "[DATE]"
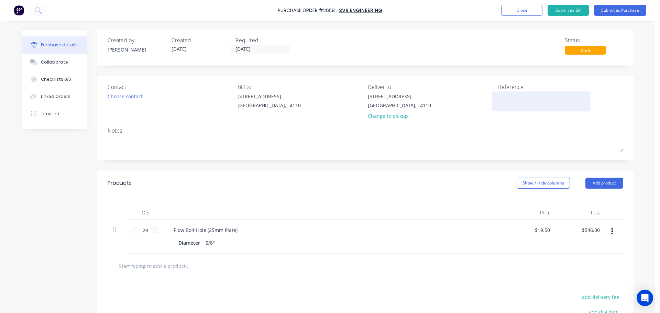
click at [499, 93] on textarea at bounding box center [541, 100] width 86 height 15
click at [499, 94] on textarea at bounding box center [541, 100] width 86 height 15
type textarea "WPA"
type textarea "x"
type textarea "WPA 4"
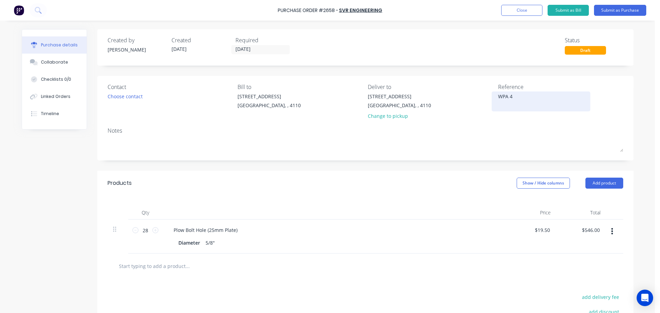
type textarea "x"
type textarea "WPA 47"
type textarea "x"
type textarea "WPA 472"
type textarea "x"
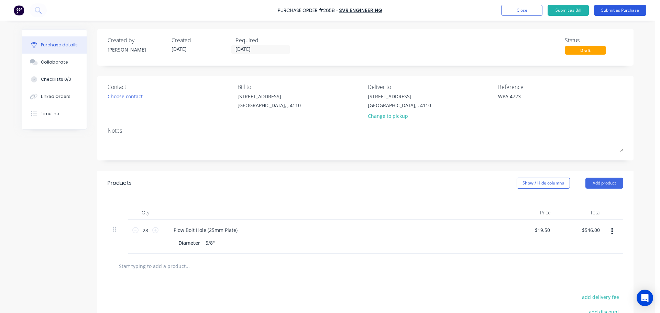
type textarea "WPA 4723"
click at [611, 10] on button "Submit as Purchase" at bounding box center [620, 10] width 52 height 11
type textarea "x"
type textarea "WPA 4723"
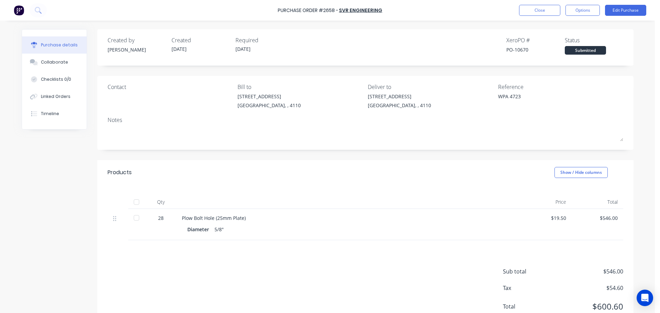
drag, startPoint x: 573, startPoint y: 12, endPoint x: 571, endPoint y: 18, distance: 6.8
click at [573, 11] on button "Options" at bounding box center [582, 10] width 34 height 11
click at [563, 29] on div "Print / Email" at bounding box center [567, 28] width 53 height 10
click at [557, 41] on div "With pricing" at bounding box center [567, 42] width 53 height 10
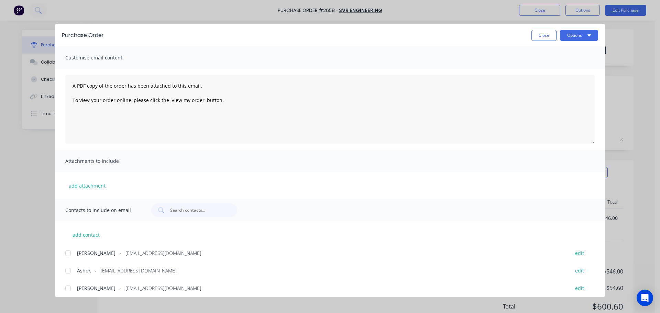
click at [65, 272] on div at bounding box center [68, 271] width 14 height 14
click at [579, 31] on button "Options" at bounding box center [579, 35] width 38 height 11
click at [552, 64] on div "Print" at bounding box center [565, 67] width 53 height 10
click at [577, 35] on button "Options" at bounding box center [579, 35] width 38 height 11
click at [569, 81] on div "Email" at bounding box center [565, 80] width 53 height 10
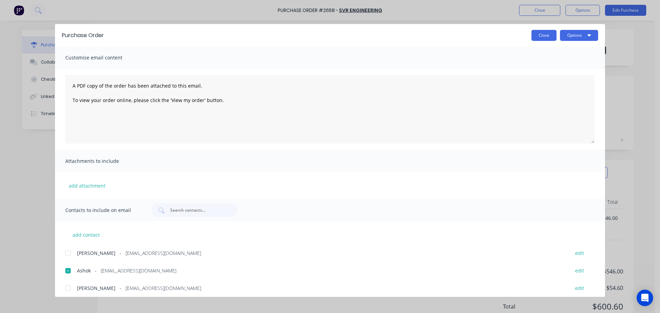
click at [550, 39] on button "Close" at bounding box center [543, 35] width 25 height 11
type textarea "x"
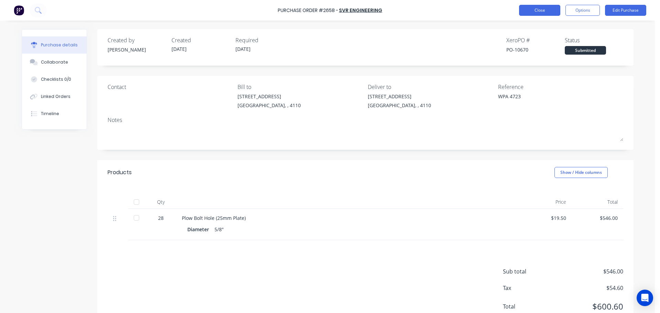
click at [540, 14] on button "Close" at bounding box center [539, 10] width 41 height 11
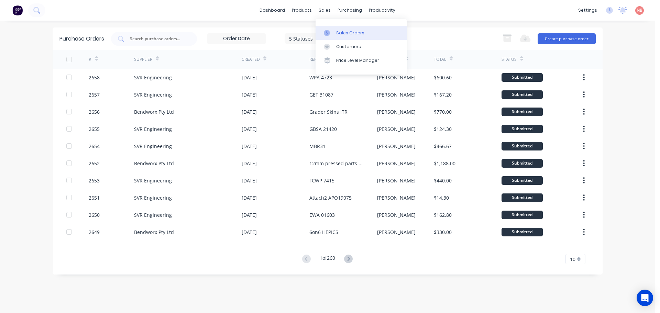
click at [326, 33] on icon at bounding box center [327, 33] width 6 height 6
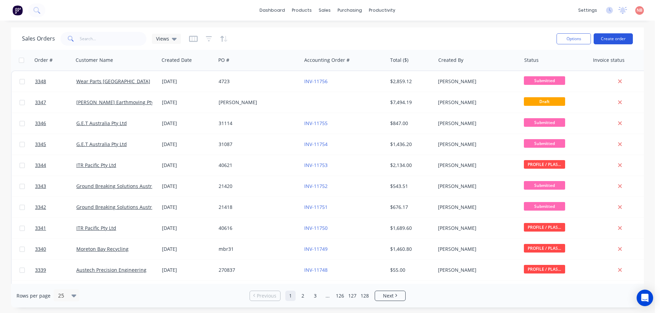
click at [612, 41] on button "Create order" at bounding box center [613, 38] width 39 height 11
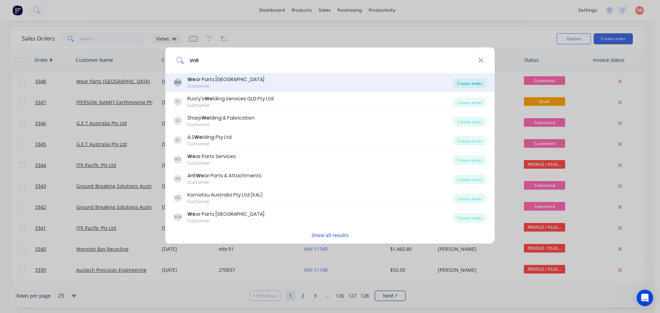
type input "we"
click at [457, 85] on div "Create order" at bounding box center [469, 83] width 33 height 10
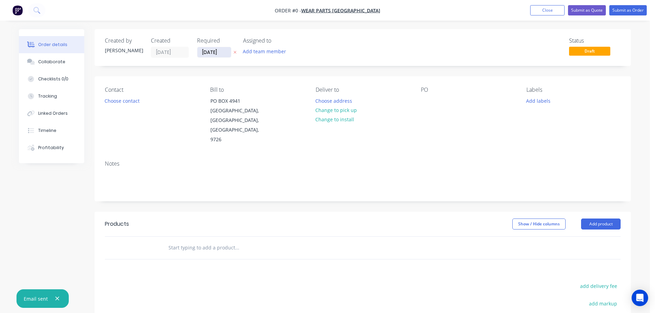
click at [217, 53] on input "[DATE]" at bounding box center [214, 52] width 34 height 10
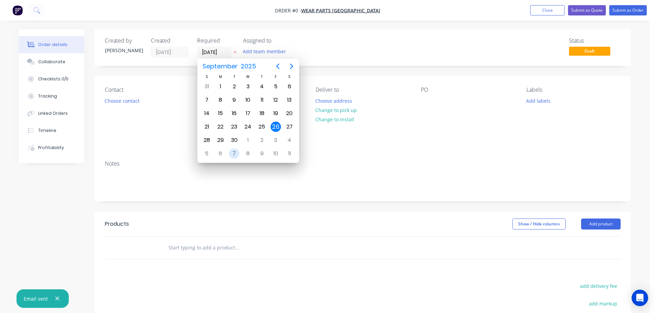
click at [229, 152] on div "7" at bounding box center [234, 153] width 10 height 10
type input "[DATE]"
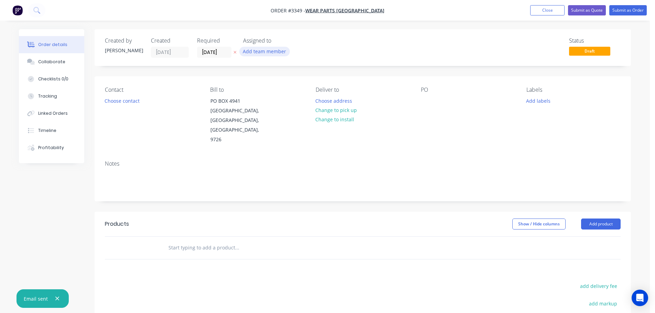
click at [256, 50] on button "Add team member" at bounding box center [264, 51] width 51 height 9
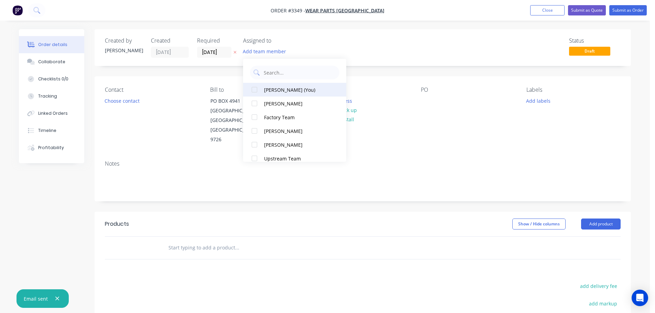
click at [275, 89] on div "[PERSON_NAME] (You)" at bounding box center [298, 89] width 69 height 7
click at [131, 104] on button "Choose contact" at bounding box center [122, 100] width 42 height 9
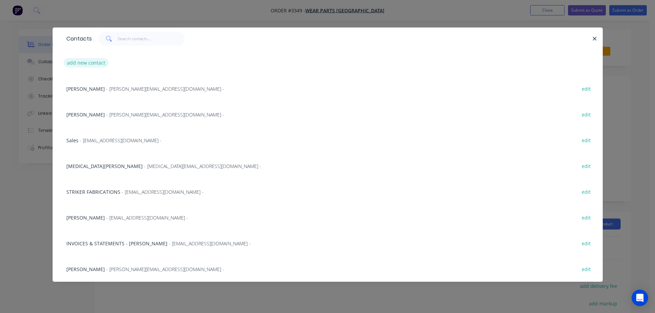
click at [89, 61] on button "add new contact" at bounding box center [86, 62] width 45 height 9
select select "AU"
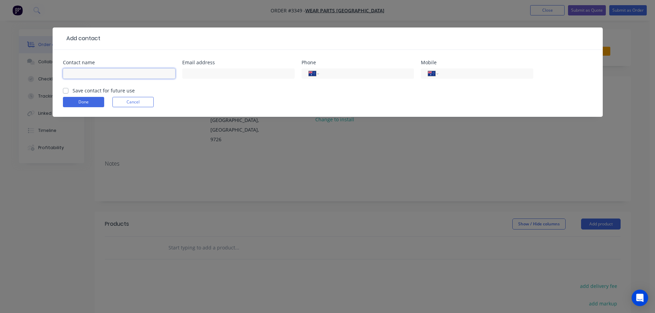
click at [126, 72] on input "text" at bounding box center [119, 73] width 112 height 10
type input "[PERSON_NAME]"
type input "[PERSON_NAME][EMAIL_ADDRESS][DOMAIN_NAME]"
click at [73, 92] on label "Save contact for future use" at bounding box center [104, 90] width 62 height 7
click at [63, 92] on input "Save contact for future use" at bounding box center [65, 90] width 5 height 7
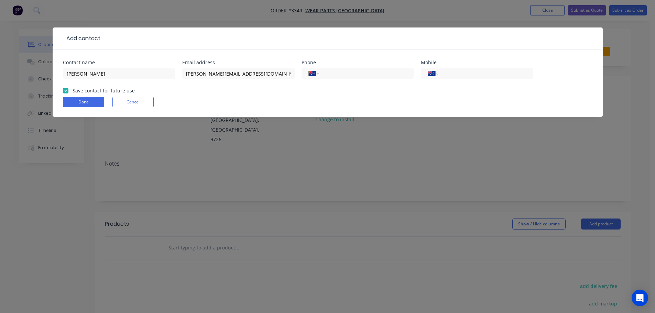
checkbox input "true"
click at [78, 103] on button "Done" at bounding box center [83, 102] width 41 height 10
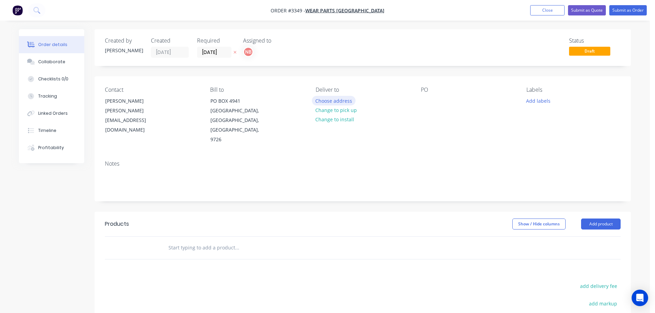
click at [317, 100] on button "Choose address" at bounding box center [334, 100] width 44 height 9
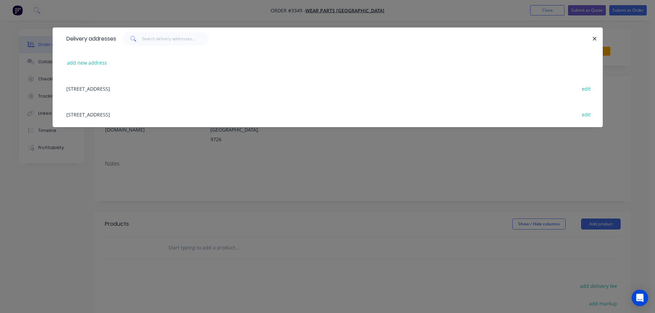
click at [87, 115] on div "[STREET_ADDRESS] edit" at bounding box center [327, 114] width 529 height 26
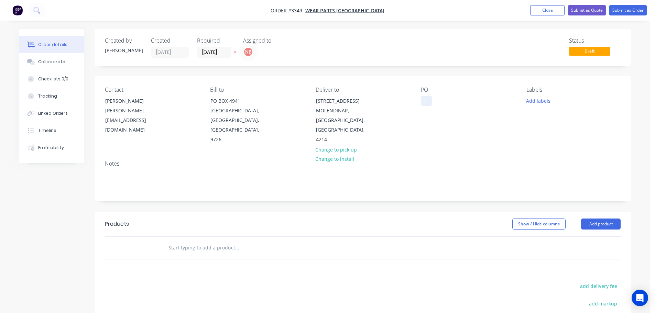
click at [421, 102] on div at bounding box center [426, 101] width 11 height 10
click at [539, 101] on button "Add labels" at bounding box center [538, 100] width 32 height 9
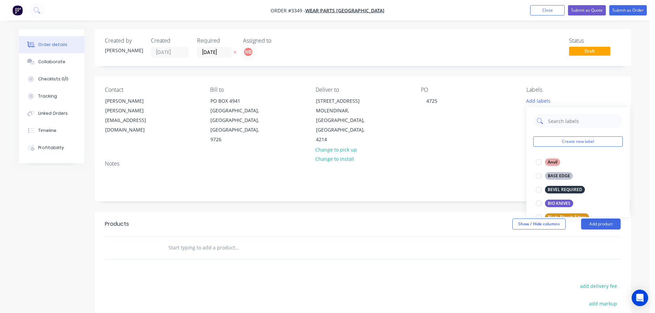
click at [556, 123] on input "text" at bounding box center [583, 121] width 72 height 14
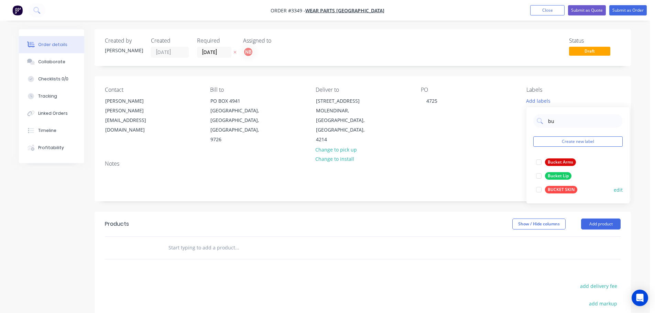
type input "bu"
drag, startPoint x: 553, startPoint y: 191, endPoint x: 549, endPoint y: 191, distance: 3.8
click at [553, 191] on div "BUCKET SKIN" at bounding box center [561, 190] width 32 height 8
click at [488, 199] on div "Notes" at bounding box center [363, 178] width 536 height 46
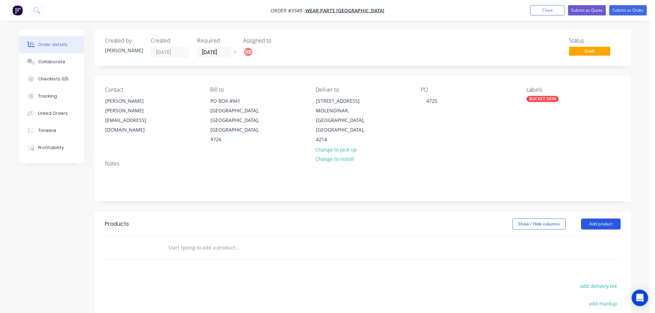
click at [583, 224] on button "Add product" at bounding box center [601, 224] width 40 height 11
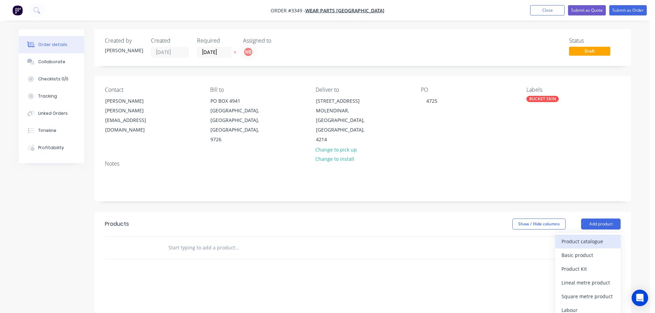
click at [578, 238] on div "Product catalogue" at bounding box center [587, 241] width 53 height 10
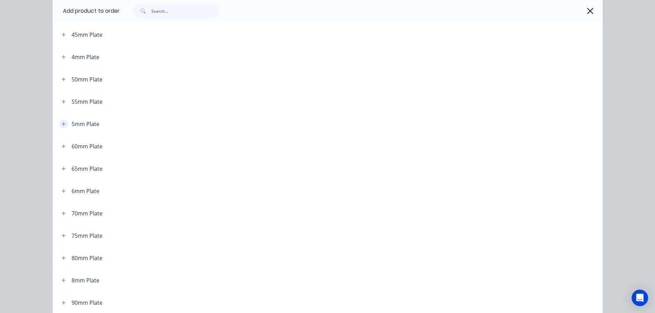
scroll to position [344, 0]
click at [62, 212] on icon "button" at bounding box center [64, 212] width 4 height 5
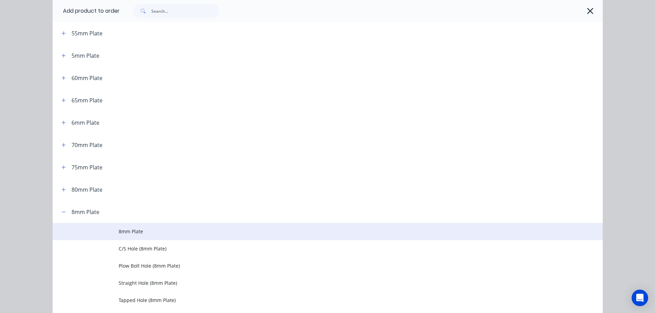
click at [115, 224] on td at bounding box center [86, 231] width 66 height 17
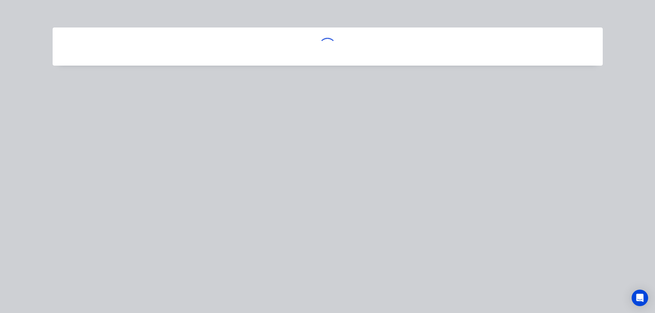
scroll to position [0, 0]
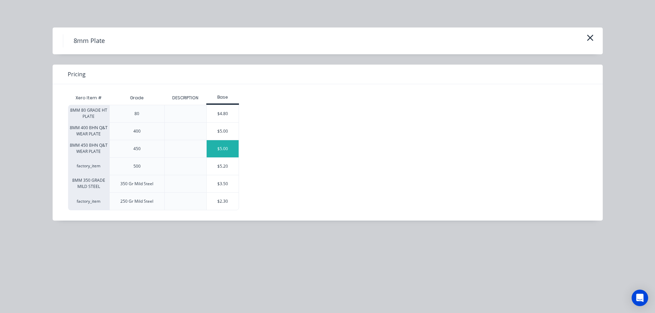
click at [230, 144] on div "$5.00" at bounding box center [223, 148] width 32 height 17
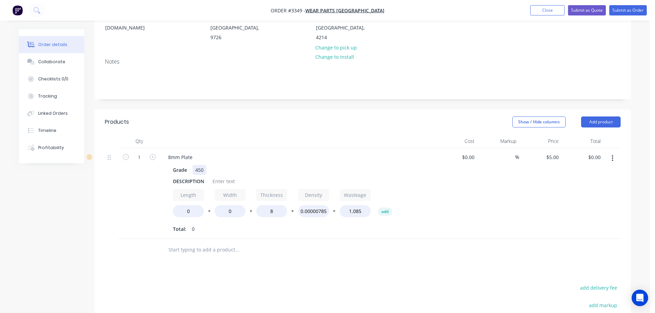
scroll to position [103, 0]
click at [189, 179] on div "DESCRIPTION" at bounding box center [188, 180] width 37 height 10
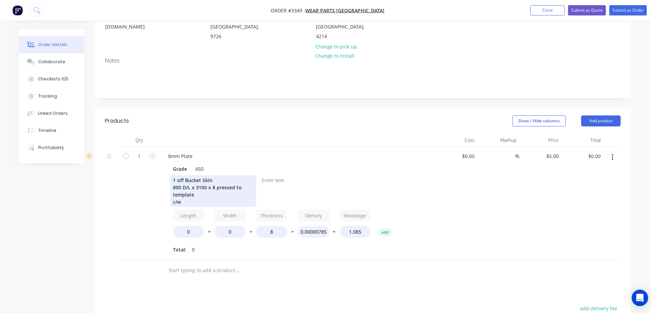
click at [207, 198] on div "1 off Bucket Skin 800 D/L x 3100 x 8 pressed to template c/w" at bounding box center [213, 191] width 86 height 32
click at [205, 200] on div "1 off Bucket Skin 800 D/L x 3100 x 8 pressed to template c/w" at bounding box center [213, 191] width 86 height 32
click at [184, 234] on input "0" at bounding box center [188, 232] width 31 height 12
type input "800"
click at [222, 229] on input "0" at bounding box center [229, 232] width 31 height 12
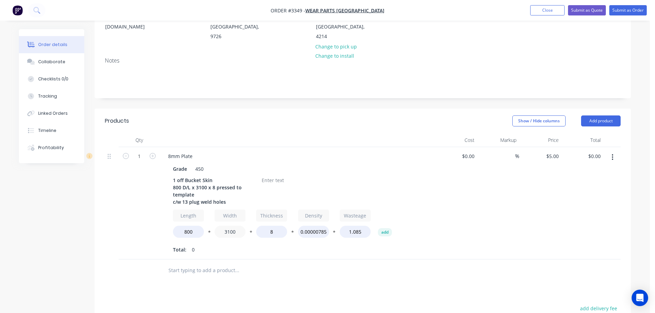
type input "3100"
type input "$845.00"
click at [275, 175] on div "Grade 450 1 off Bucket Skin 800 D/L x 3100 x 8 pressed to template c/w 13 plug …" at bounding box center [297, 209] width 269 height 92
click at [274, 178] on div at bounding box center [273, 180] width 28 height 10
drag, startPoint x: 587, startPoint y: 117, endPoint x: 589, endPoint y: 124, distance: 6.8
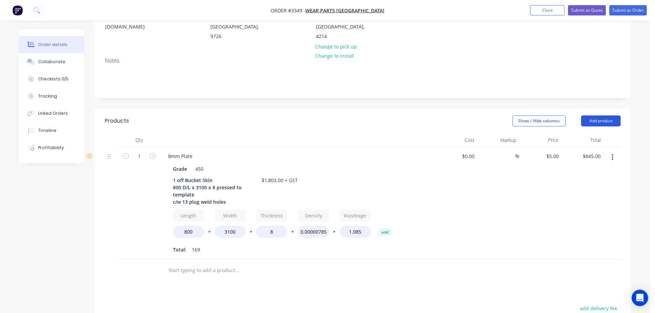
click at [587, 117] on button "Add product" at bounding box center [601, 120] width 40 height 11
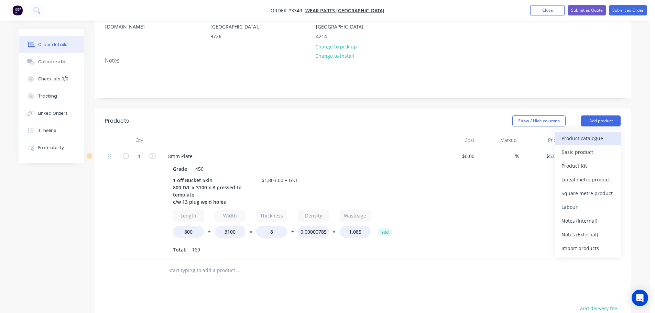
click at [591, 137] on div "Product catalogue" at bounding box center [587, 138] width 53 height 10
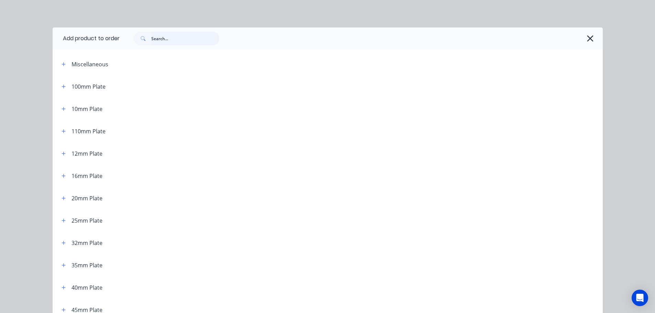
click at [172, 40] on input "text" at bounding box center [185, 39] width 68 height 14
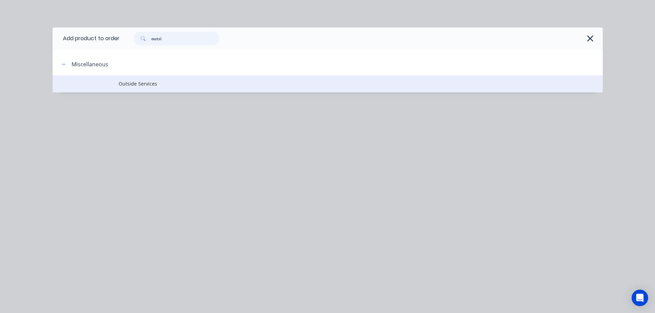
type input "outsi"
click at [137, 79] on td "Outside Services" at bounding box center [361, 83] width 484 height 17
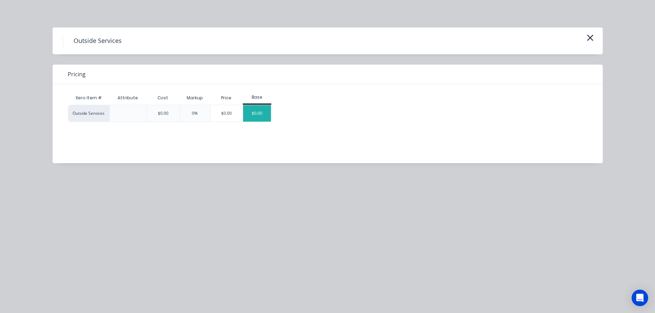
click at [260, 115] on div "$0.00" at bounding box center [257, 113] width 28 height 16
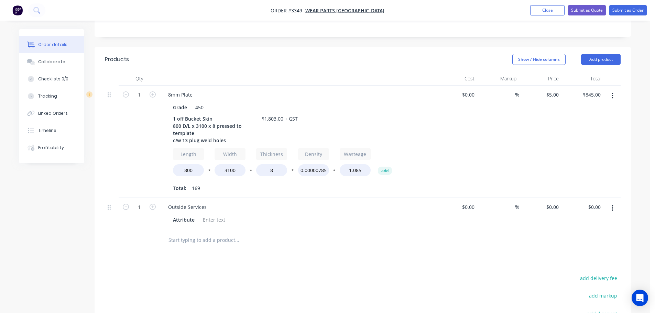
scroll to position [172, 0]
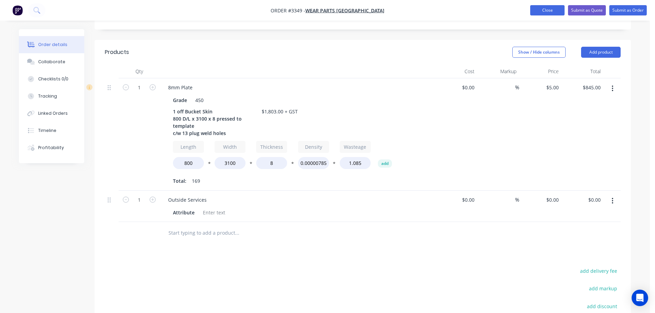
click at [546, 10] on button "Close" at bounding box center [547, 10] width 34 height 10
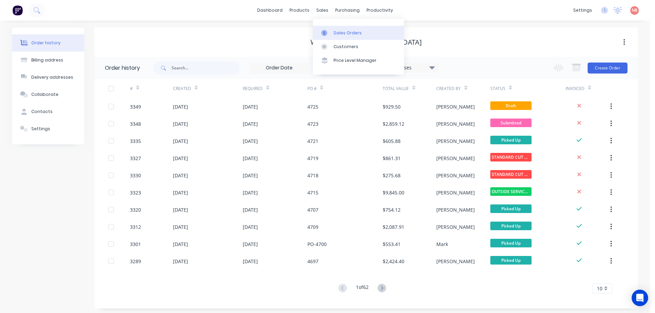
click at [333, 30] on div "Sales Orders" at bounding box center [347, 33] width 28 height 6
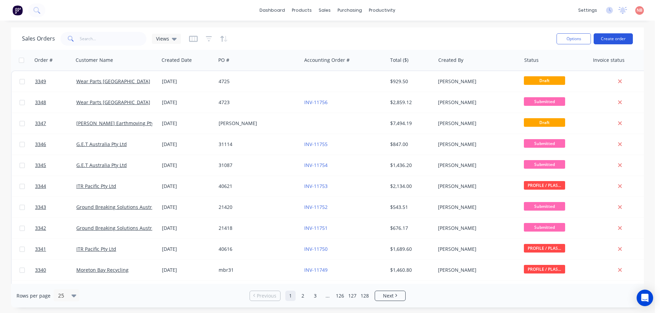
click at [601, 39] on button "Create order" at bounding box center [613, 38] width 39 height 11
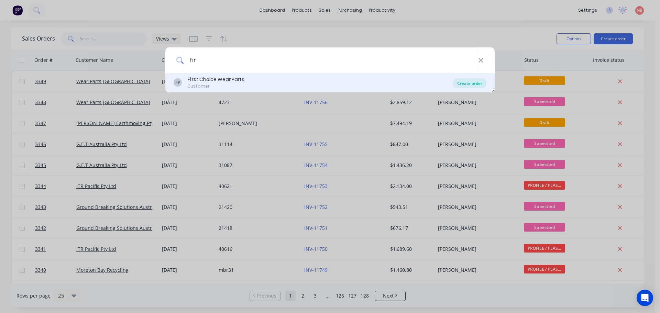
type input "fir"
click at [461, 83] on div "Create order" at bounding box center [469, 83] width 33 height 10
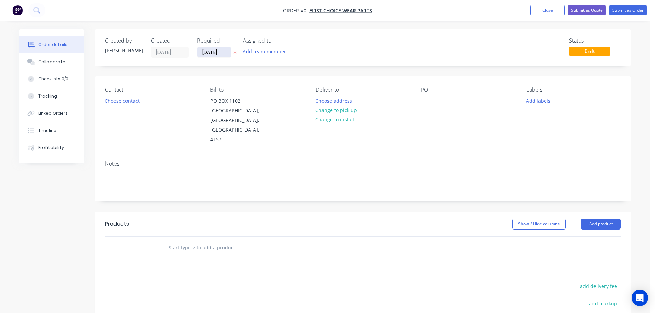
click at [209, 53] on input "[DATE]" at bounding box center [214, 52] width 34 height 10
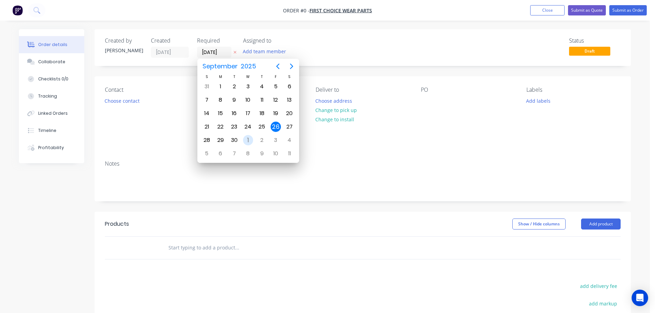
click at [244, 139] on div "1" at bounding box center [248, 140] width 10 height 10
type input "[DATE]"
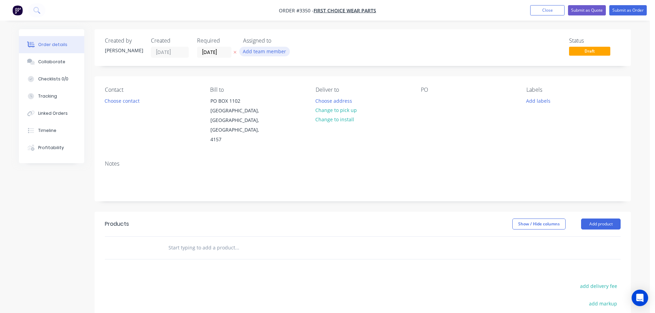
click at [262, 51] on button "Add team member" at bounding box center [264, 51] width 51 height 9
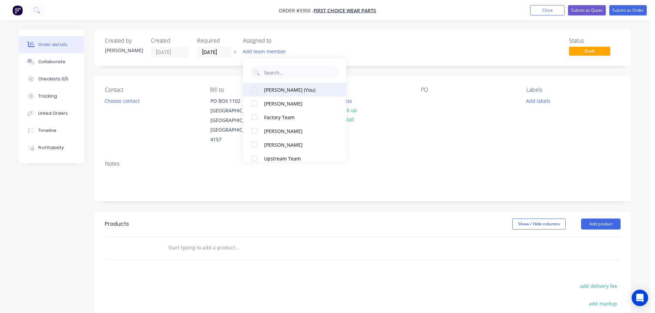
click at [274, 90] on div "[PERSON_NAME] (You)" at bounding box center [298, 89] width 69 height 7
click at [131, 106] on div "Contact Choose contact" at bounding box center [152, 116] width 94 height 58
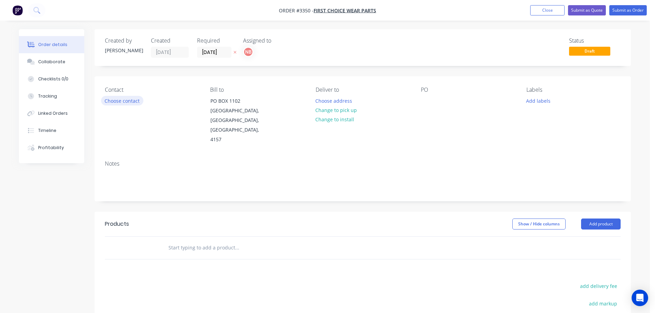
click at [129, 104] on button "Choose contact" at bounding box center [122, 100] width 42 height 9
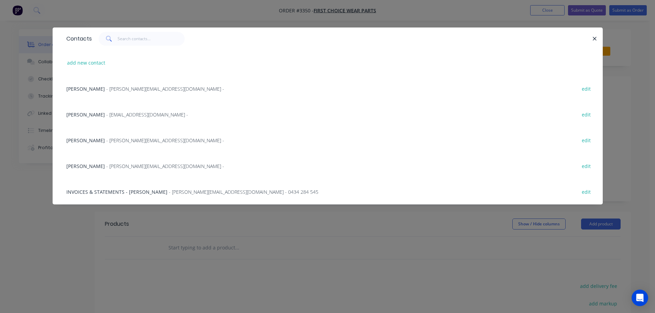
click at [88, 113] on span "[PERSON_NAME]" at bounding box center [85, 114] width 38 height 7
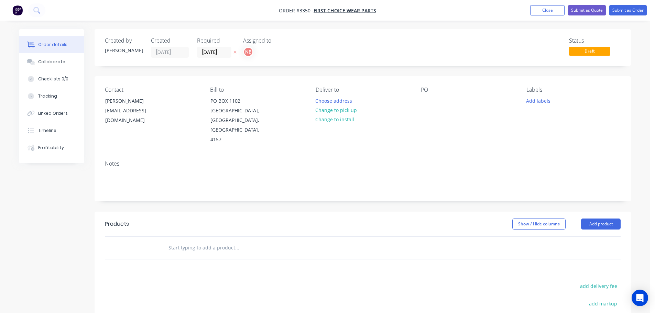
drag, startPoint x: 88, startPoint y: 113, endPoint x: 161, endPoint y: 68, distance: 85.7
click at [161, 68] on div "Created by [PERSON_NAME] Created [DATE] Required [DATE] Assigned to NB Status D…" at bounding box center [363, 226] width 536 height 395
click at [313, 100] on button "Choose address" at bounding box center [334, 100] width 44 height 9
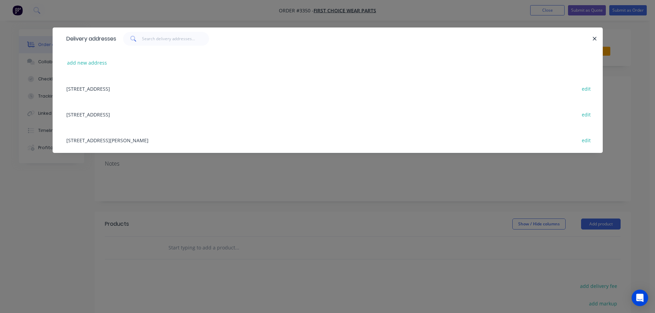
click at [118, 143] on div "[STREET_ADDRESS][PERSON_NAME] edit" at bounding box center [327, 140] width 529 height 26
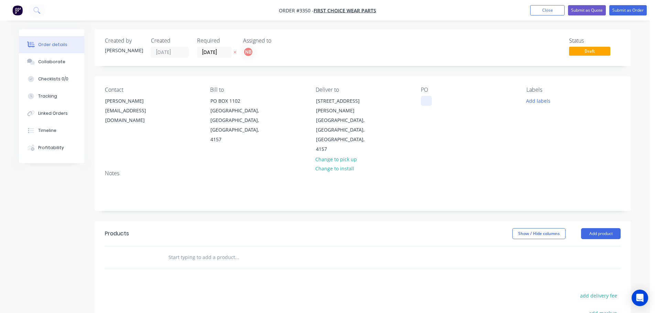
click at [422, 100] on div at bounding box center [426, 101] width 11 height 10
click at [530, 102] on button "Add labels" at bounding box center [538, 100] width 32 height 9
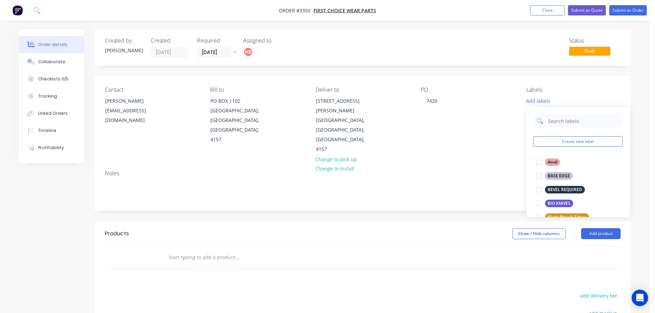
click at [558, 121] on input "text" at bounding box center [583, 121] width 72 height 14
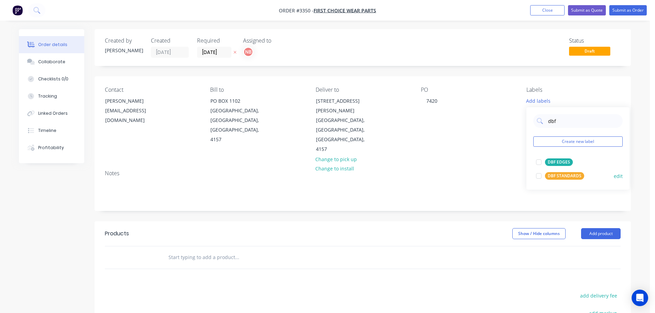
click at [559, 175] on div "DBF STANDARDS" at bounding box center [564, 176] width 39 height 8
click at [567, 120] on input "dbf" at bounding box center [583, 118] width 72 height 14
type input "urg"
click at [548, 157] on div "URGENT" at bounding box center [556, 159] width 22 height 8
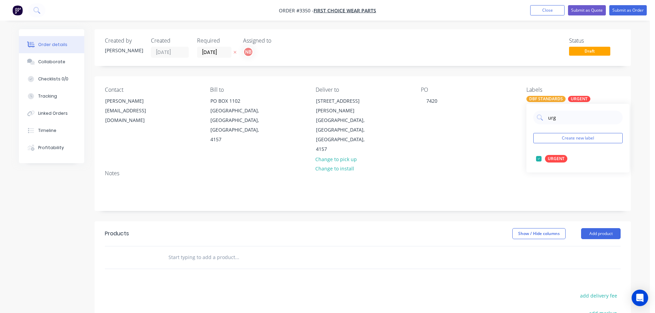
click at [444, 221] on header "Products Show / Hide columns Add product" at bounding box center [363, 233] width 536 height 25
click at [588, 228] on button "Add product" at bounding box center [601, 233] width 40 height 11
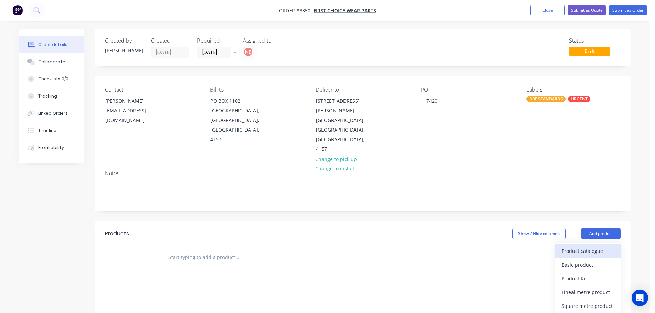
click at [577, 246] on div "Product catalogue" at bounding box center [587, 251] width 53 height 10
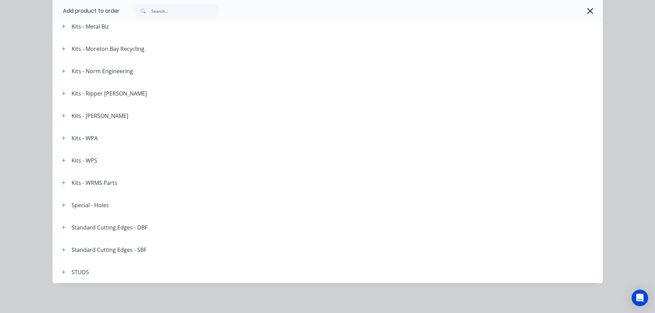
scroll to position [999, 0]
click at [62, 223] on button "button" at bounding box center [63, 227] width 9 height 9
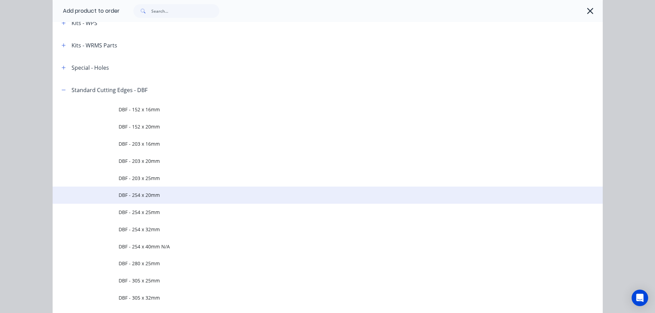
scroll to position [1136, 0]
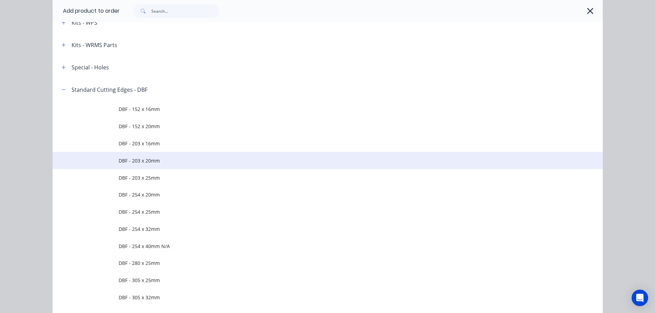
click at [137, 161] on span "DBF - 203 x 20mm" at bounding box center [312, 160] width 387 height 7
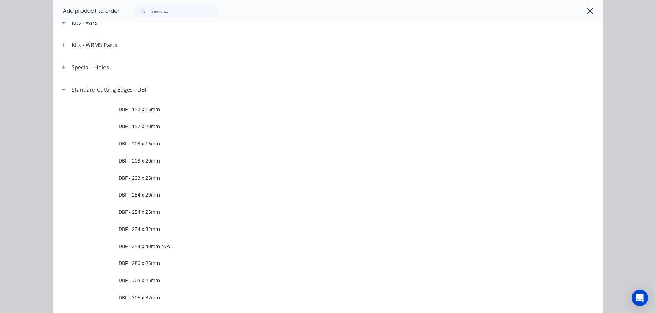
scroll to position [0, 0]
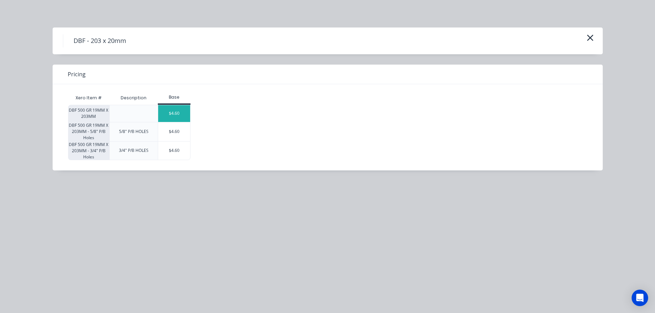
click at [170, 112] on div "$4.60" at bounding box center [174, 113] width 32 height 17
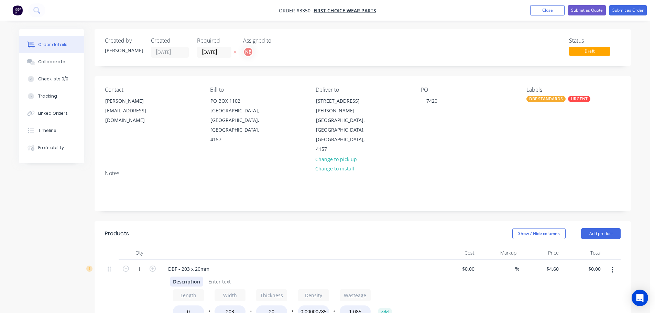
click at [185, 277] on div "Description" at bounding box center [186, 282] width 33 height 10
click at [184, 277] on div "Description" at bounding box center [186, 282] width 33 height 10
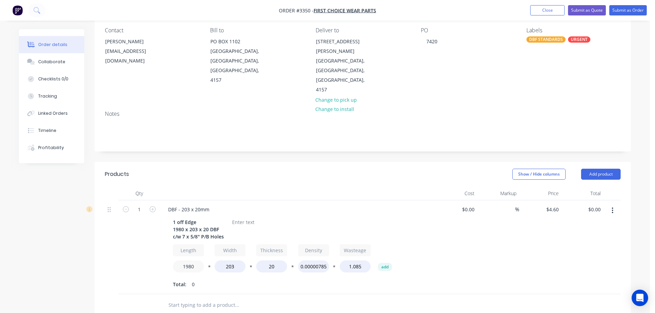
scroll to position [69, 0]
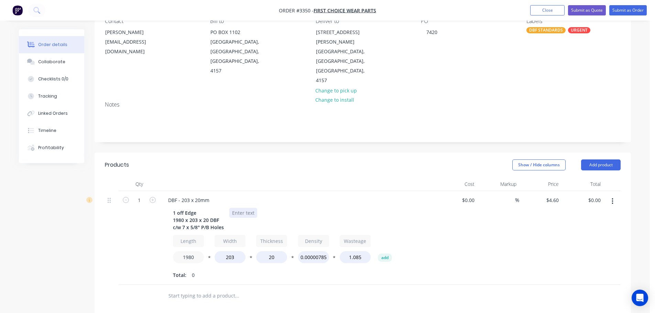
type input "1980"
type input "$312.80"
click at [247, 208] on div at bounding box center [243, 213] width 28 height 10
click at [615, 159] on button "Add product" at bounding box center [601, 164] width 40 height 11
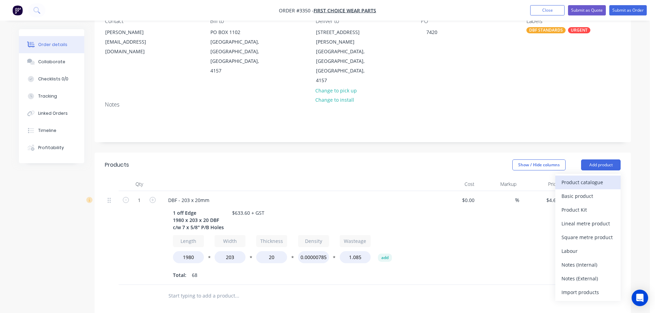
click at [605, 177] on div "Product catalogue" at bounding box center [587, 182] width 53 height 10
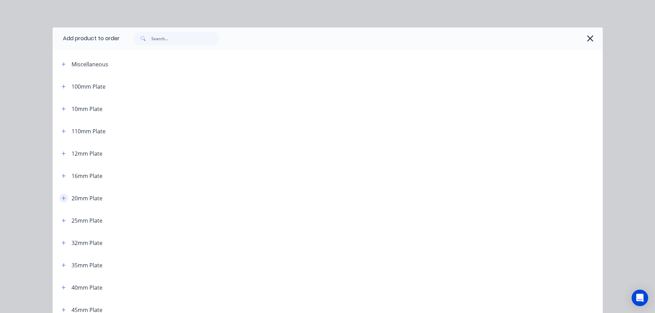
click at [62, 198] on icon "button" at bounding box center [64, 198] width 4 height 4
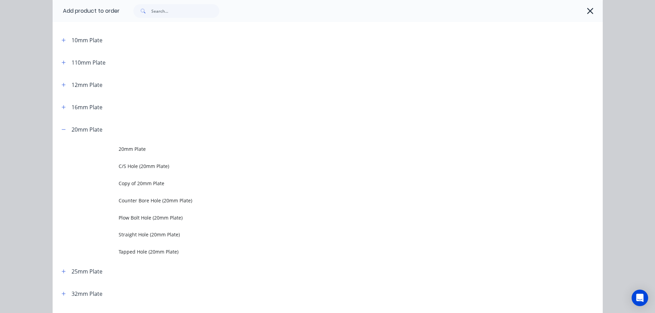
click at [133, 218] on span "Plow Bolt Hole (20mm Plate)" at bounding box center [312, 217] width 387 height 7
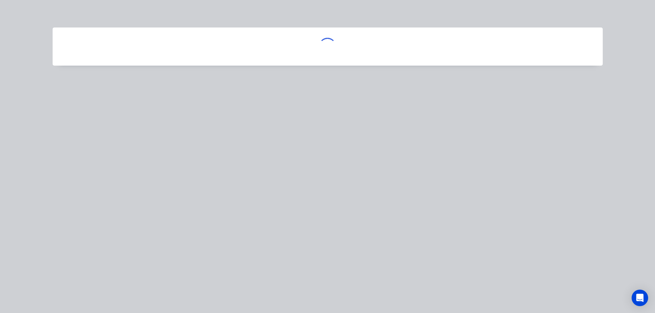
scroll to position [0, 0]
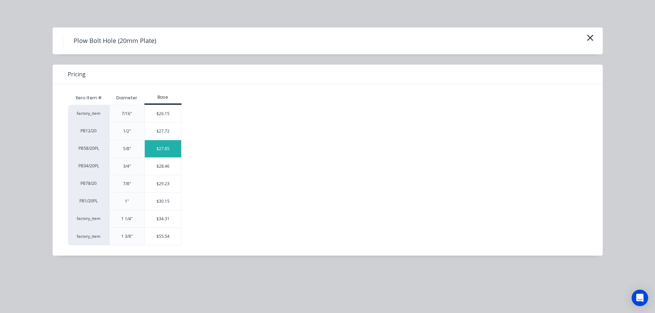
click at [155, 150] on div "$27.85" at bounding box center [163, 148] width 37 height 17
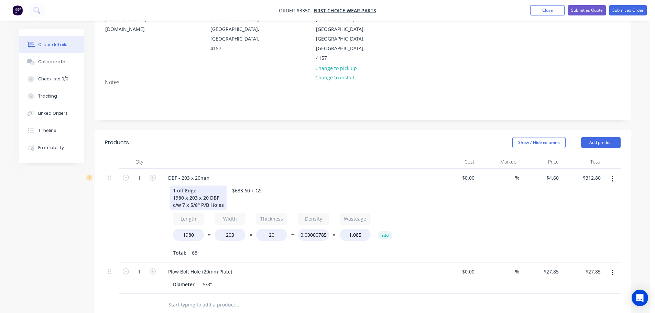
scroll to position [103, 0]
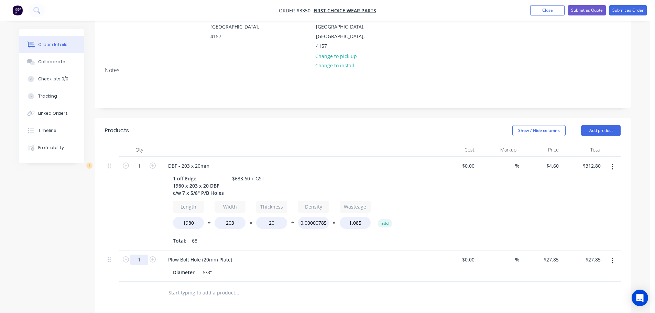
click at [143, 255] on input "1" at bounding box center [139, 260] width 18 height 10
type input "7"
type input "$194.95"
click at [144, 200] on div "1" at bounding box center [139, 204] width 41 height 94
click at [587, 125] on button "Add product" at bounding box center [601, 130] width 40 height 11
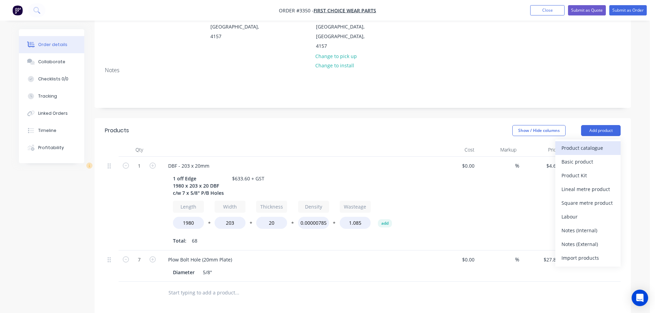
click at [573, 143] on div "Product catalogue" at bounding box center [587, 148] width 53 height 10
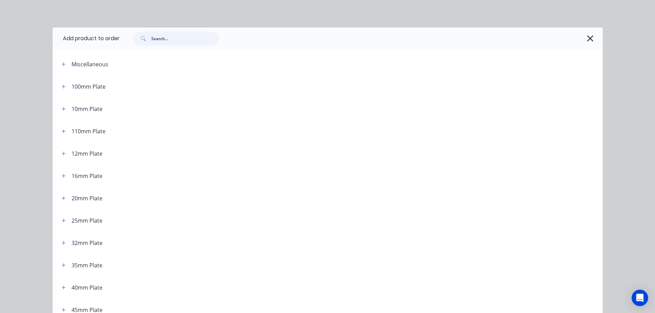
click at [192, 36] on input "text" at bounding box center [185, 39] width 68 height 14
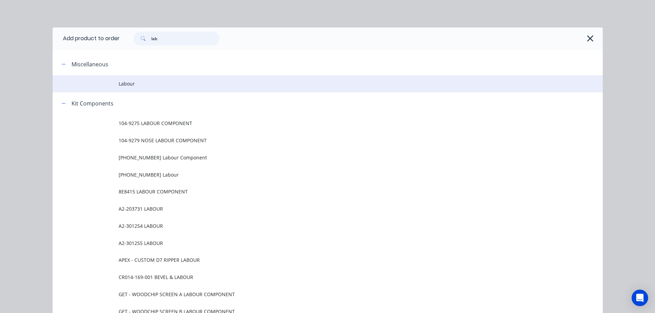
type input "lab"
click at [121, 81] on span "Labour" at bounding box center [312, 83] width 387 height 7
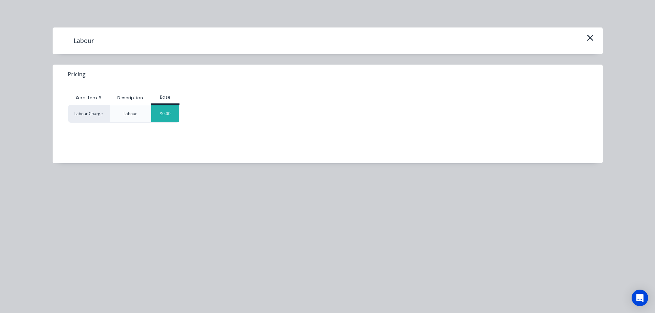
click at [168, 112] on div "$0.00" at bounding box center [165, 113] width 28 height 17
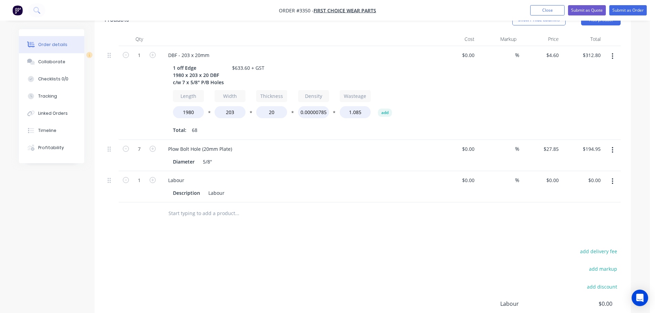
scroll to position [272, 0]
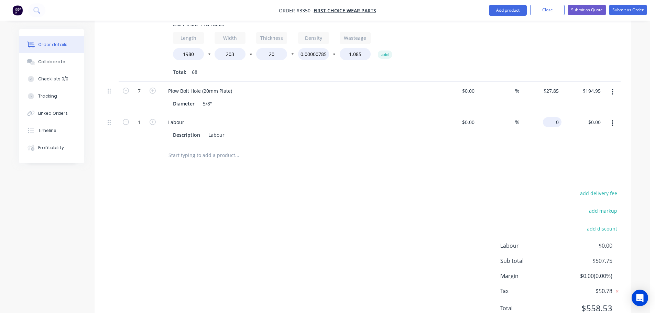
click at [557, 117] on input "0" at bounding box center [553, 122] width 16 height 10
type input "$125.85"
click at [407, 145] on div "Products Show / Hide columns Add product Qty Cost Markup Price Total 1 DBF - 20…" at bounding box center [363, 140] width 536 height 382
click at [34, 59] on icon at bounding box center [31, 62] width 8 height 6
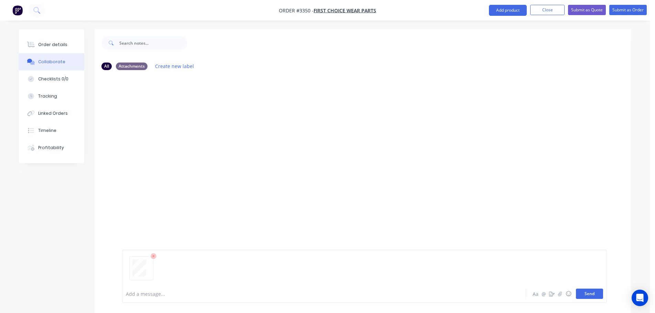
click at [584, 289] on button "Send" at bounding box center [589, 294] width 27 height 10
click at [60, 45] on div "Order details" at bounding box center [52, 45] width 29 height 6
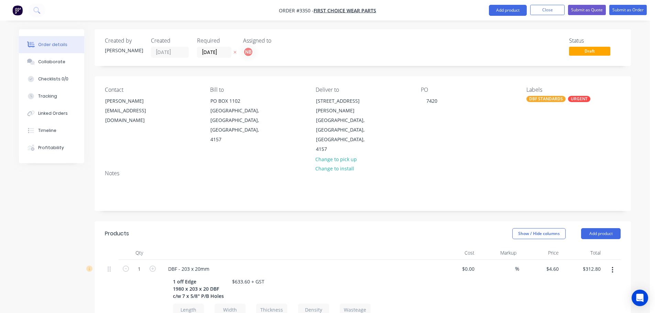
drag, startPoint x: 112, startPoint y: 63, endPoint x: 339, endPoint y: 183, distance: 257.1
click at [339, 183] on div "Created by [PERSON_NAME] Created [DATE] Required [DATE] Assigned to NB Status D…" at bounding box center [363, 316] width 536 height 574
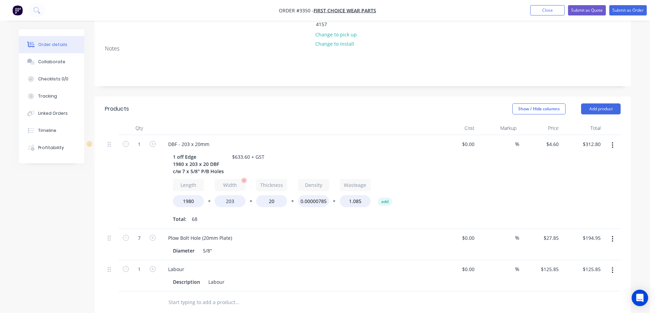
scroll to position [172, 0]
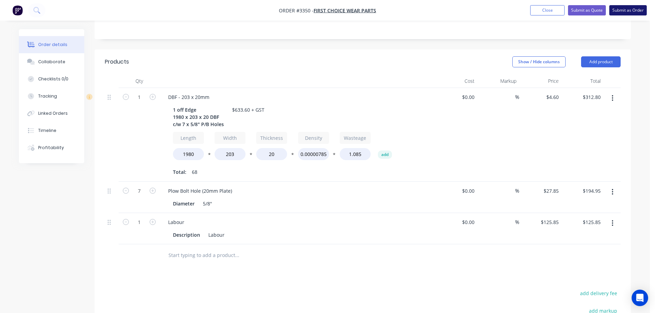
click at [609, 12] on button "Submit as Order" at bounding box center [627, 10] width 37 height 10
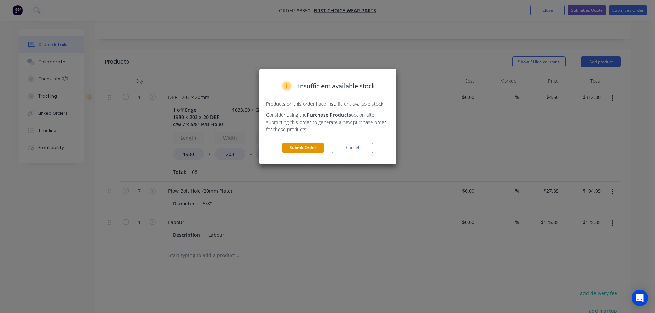
click at [304, 150] on button "Submit Order" at bounding box center [302, 148] width 41 height 10
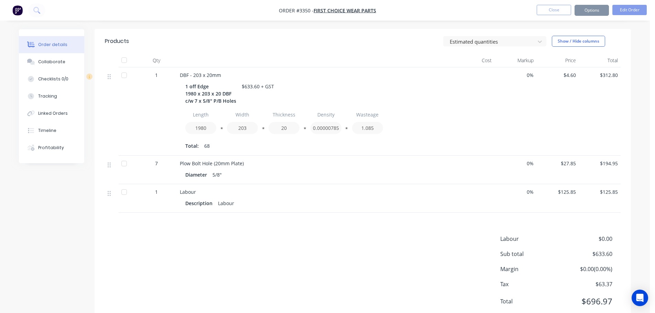
scroll to position [164, 0]
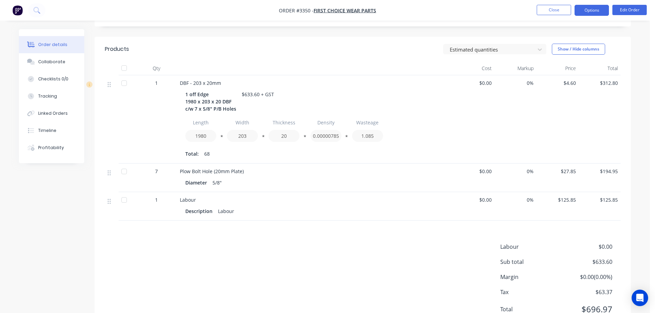
click at [591, 10] on button "Options" at bounding box center [591, 10] width 34 height 11
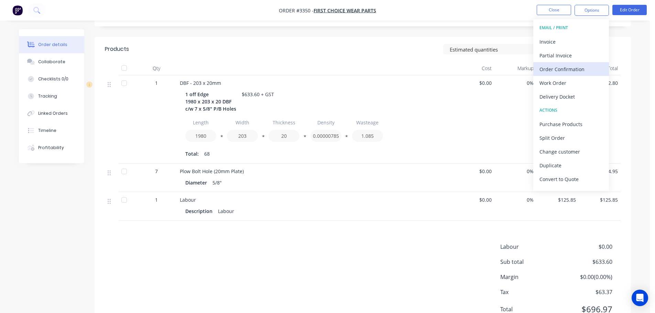
click at [570, 72] on div "Order Confirmation" at bounding box center [570, 69] width 63 height 10
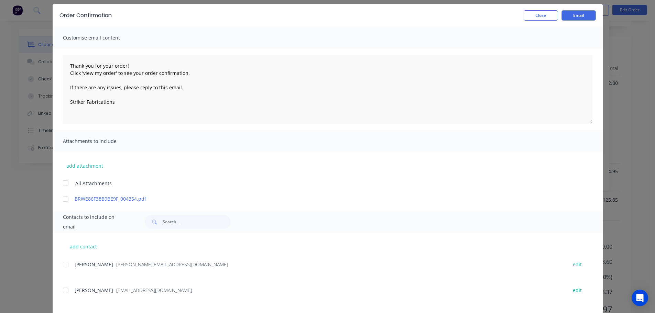
scroll to position [69, 0]
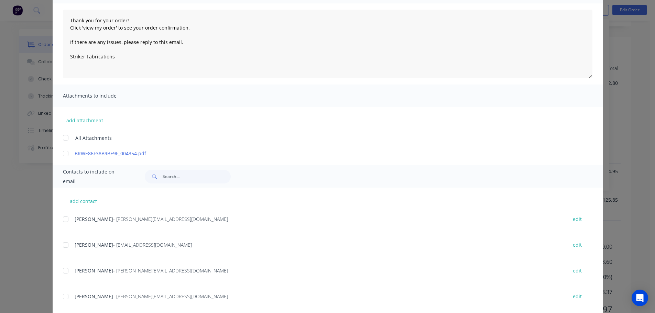
click at [66, 248] on div at bounding box center [66, 245] width 14 height 14
type textarea "Thank you for your order! Click 'view my order' to see your order confirmation.…"
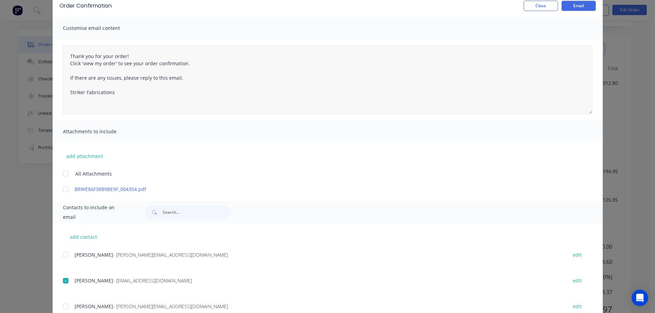
scroll to position [0, 0]
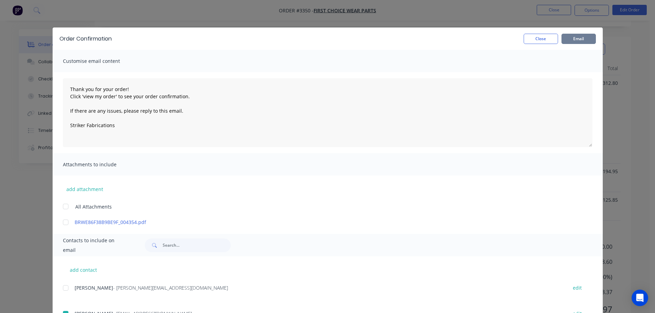
click at [579, 37] on button "Email" at bounding box center [578, 39] width 34 height 10
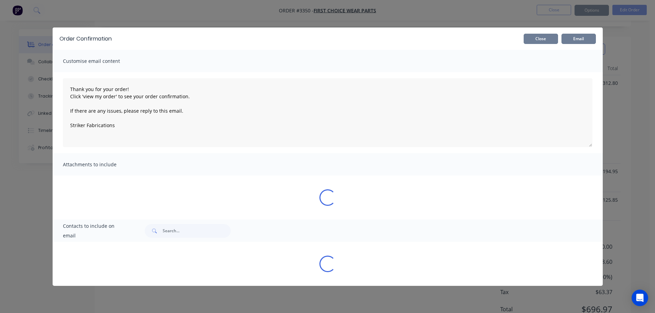
type textarea "Thank you for your order! Click 'view my order' to see your order confirmation.…"
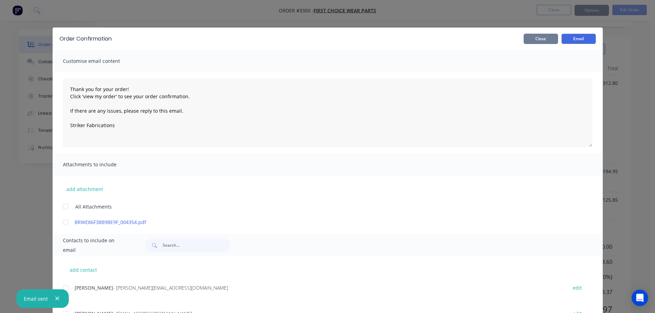
drag, startPoint x: 548, startPoint y: 40, endPoint x: 552, endPoint y: 34, distance: 7.2
click at [548, 39] on button "Close" at bounding box center [540, 39] width 34 height 10
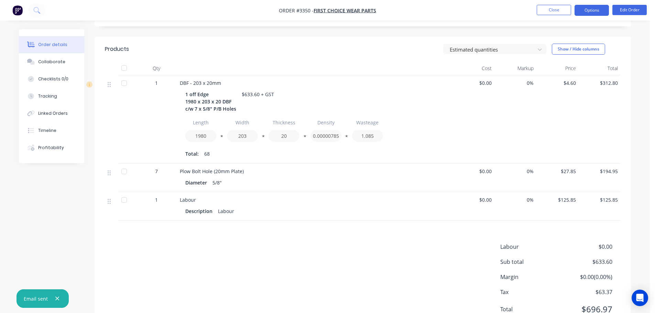
click at [588, 11] on button "Options" at bounding box center [591, 10] width 34 height 11
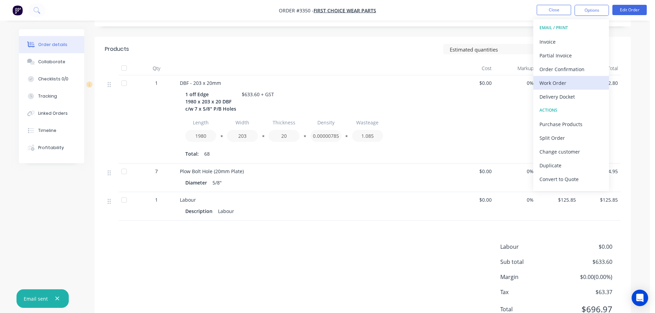
click at [556, 80] on div "Work Order" at bounding box center [570, 83] width 63 height 10
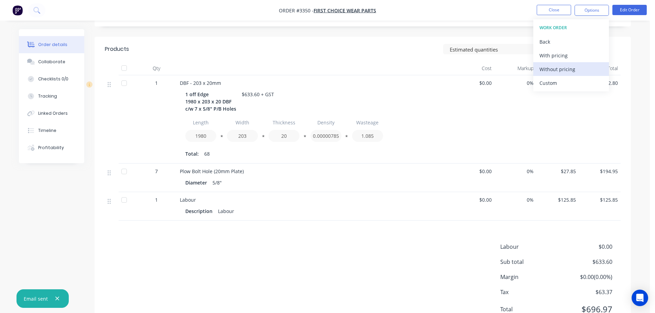
click at [556, 78] on div "Custom" at bounding box center [570, 83] width 63 height 10
click at [553, 63] on button "Without pricing" at bounding box center [571, 69] width 76 height 14
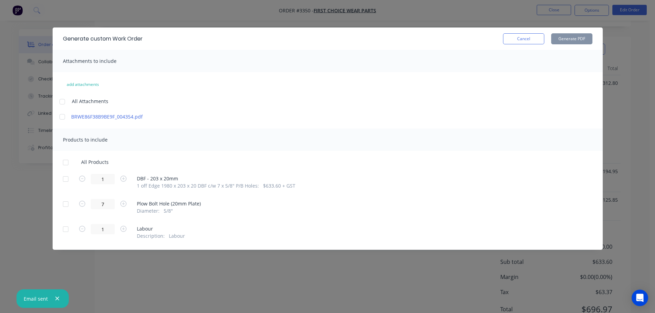
click at [66, 180] on div at bounding box center [66, 179] width 14 height 14
click at [575, 45] on div "Generate custom Work Order Cancel Generate PDF" at bounding box center [328, 38] width 550 height 22
click at [575, 43] on button "Generate PDF" at bounding box center [571, 38] width 41 height 11
click at [515, 45] on div "Generate custom Work Order Cancel Generate PDF" at bounding box center [328, 38] width 550 height 22
click at [518, 41] on button "Cancel" at bounding box center [523, 38] width 41 height 11
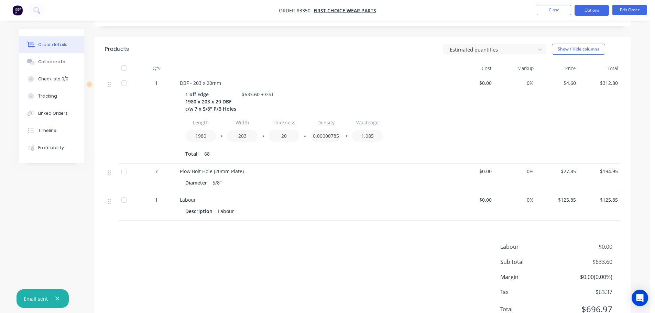
click at [595, 9] on button "Options" at bounding box center [591, 10] width 34 height 11
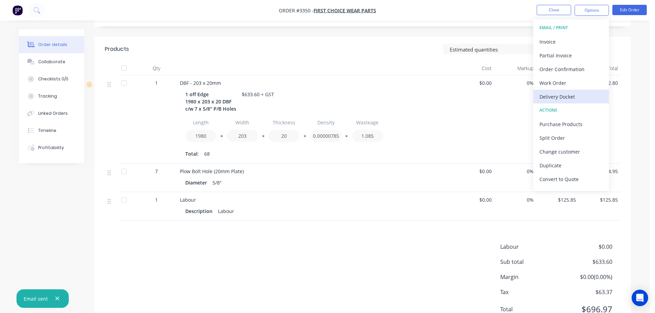
click at [565, 97] on div "Delivery Docket" at bounding box center [570, 97] width 63 height 10
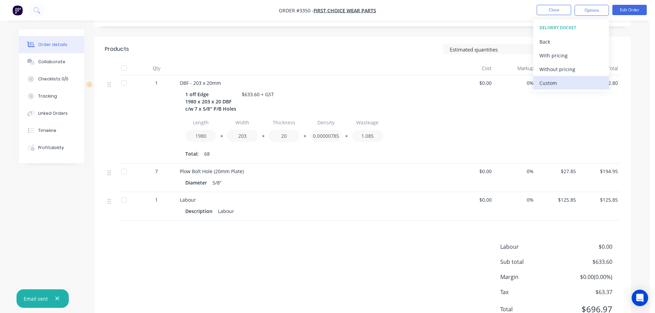
click at [559, 87] on div "Custom" at bounding box center [570, 83] width 63 height 10
click at [557, 75] on button "Without pricing" at bounding box center [571, 69] width 76 height 14
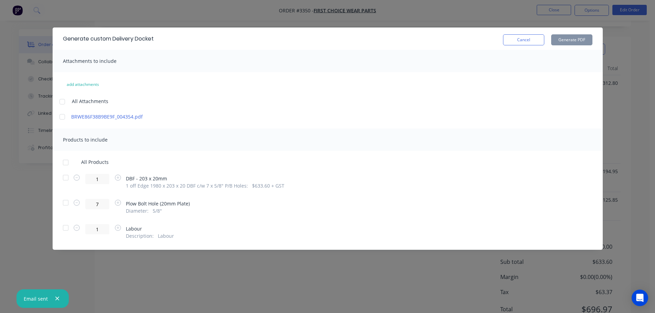
click at [67, 179] on div at bounding box center [66, 178] width 14 height 14
click at [567, 38] on button "Generate PDF" at bounding box center [571, 39] width 41 height 11
click at [510, 39] on button "Cancel" at bounding box center [523, 39] width 41 height 11
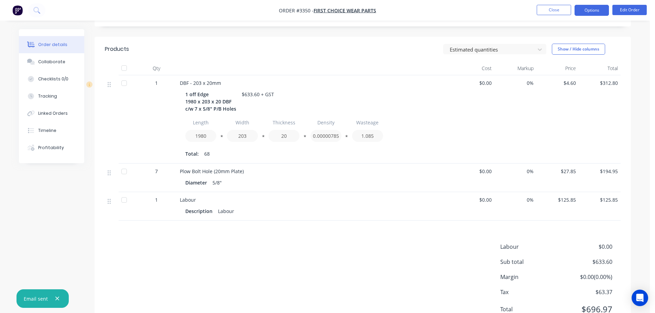
click at [587, 14] on button "Options" at bounding box center [591, 10] width 34 height 11
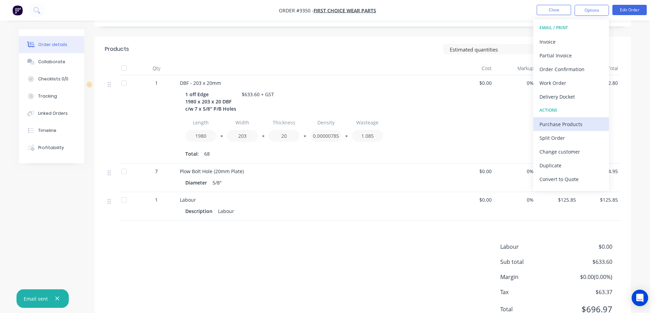
click at [565, 122] on div "Purchase Products" at bounding box center [570, 124] width 63 height 10
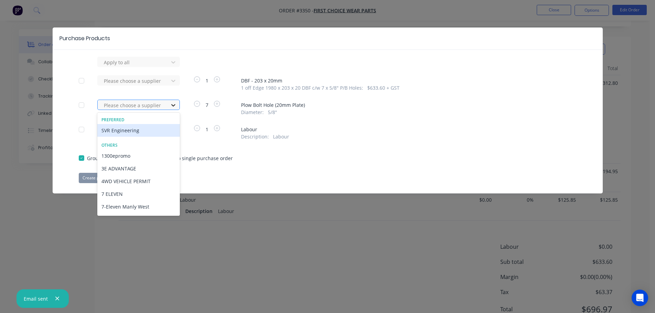
click at [173, 107] on icon at bounding box center [173, 105] width 7 height 7
click at [165, 126] on div "SVR Engineering" at bounding box center [138, 130] width 82 height 13
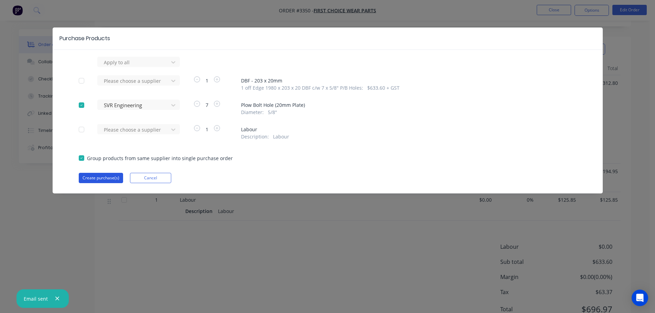
click at [102, 176] on button "Create purchase(s)" at bounding box center [101, 178] width 44 height 10
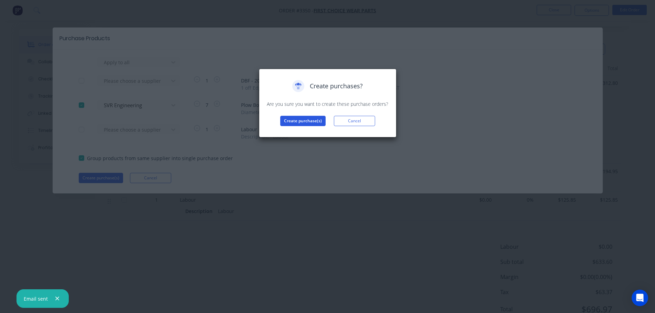
click at [305, 117] on button "Create purchase(s)" at bounding box center [302, 121] width 45 height 10
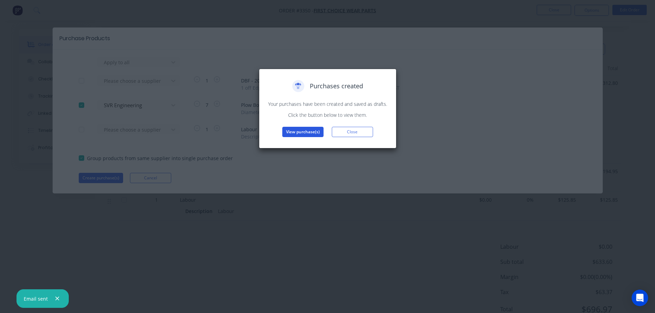
click at [289, 129] on button "View purchase(s)" at bounding box center [302, 132] width 41 height 10
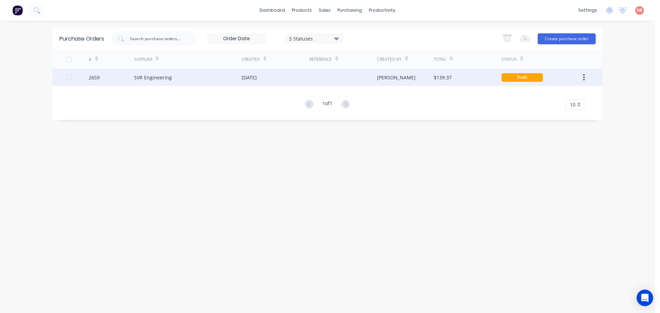
click at [250, 69] on div "[DATE]" at bounding box center [276, 77] width 68 height 17
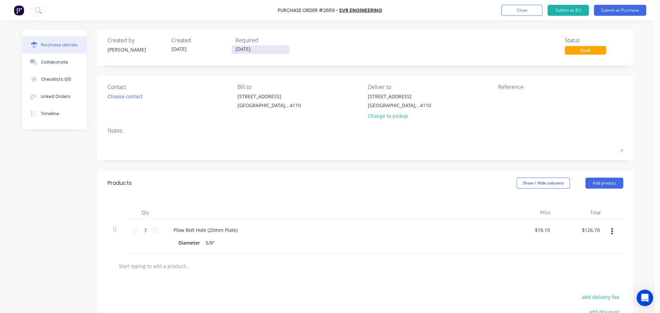
click at [252, 47] on input "[DATE]" at bounding box center [261, 49] width 58 height 9
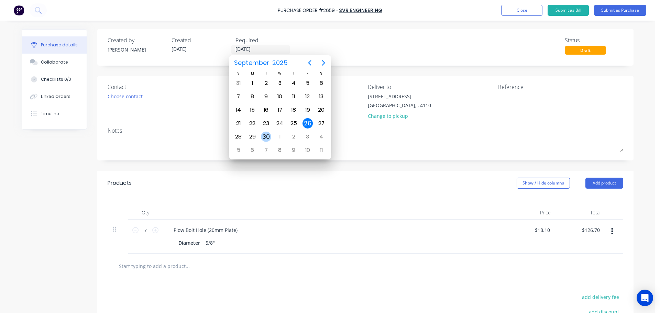
click at [268, 132] on div "30" at bounding box center [266, 137] width 10 height 10
type input "[DATE]"
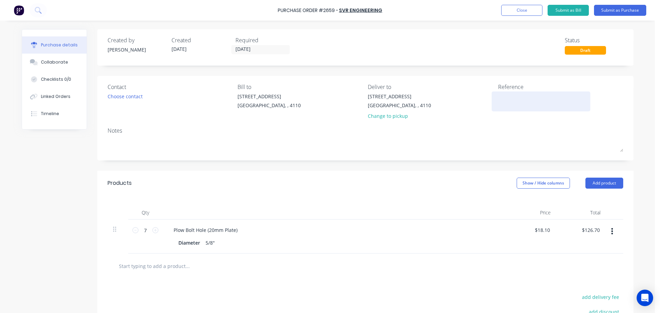
click at [539, 98] on textarea at bounding box center [541, 100] width 86 height 15
type textarea "x"
type textarea "F"
type textarea "x"
type textarea "FC"
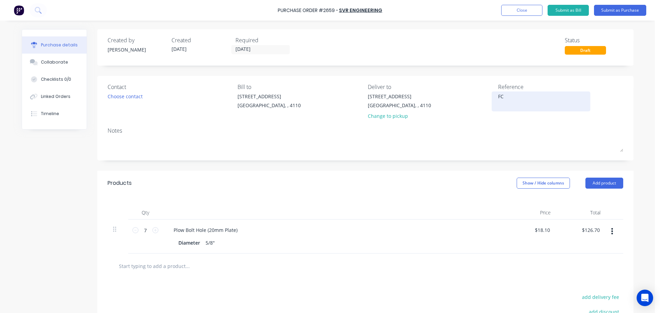
type textarea "x"
type textarea "FCW"
type textarea "x"
type textarea "FCWP"
type textarea "x"
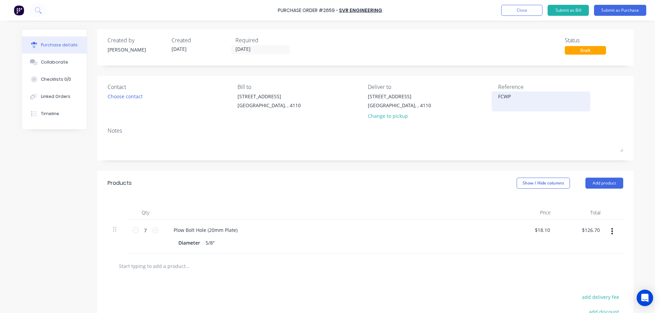
type textarea "FCWP"
type textarea "x"
type textarea "FCWP 7"
type textarea "x"
type textarea "FCWP 74"
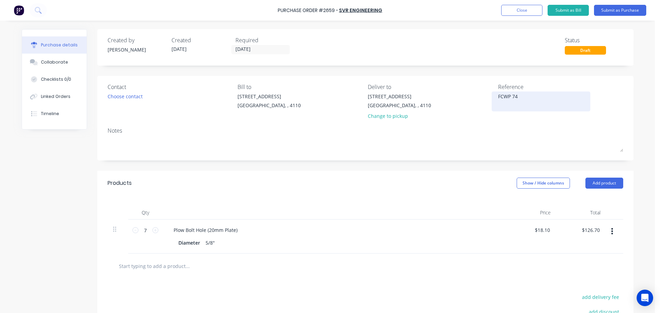
type textarea "x"
type textarea "FCWP 742"
type textarea "x"
type textarea "FCWP 7420"
type textarea "x"
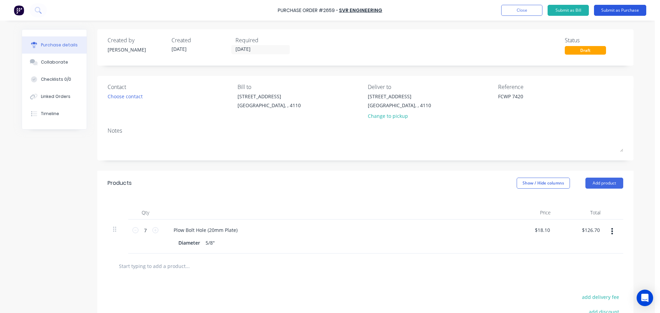
type textarea "FCWP 7420"
click at [600, 11] on button "Submit as Purchase" at bounding box center [620, 10] width 52 height 11
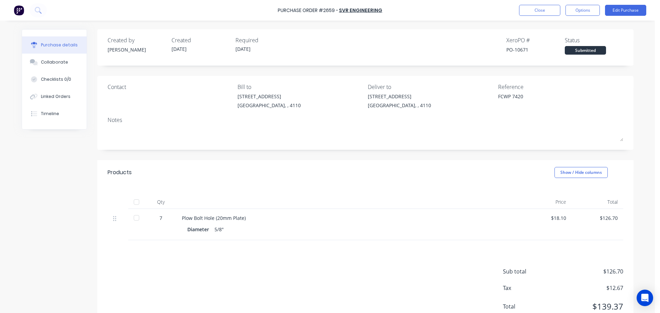
click at [597, 11] on button "Options" at bounding box center [582, 10] width 34 height 11
click at [566, 30] on div "Print / Email" at bounding box center [567, 28] width 53 height 10
click at [562, 38] on div "With pricing" at bounding box center [567, 42] width 53 height 10
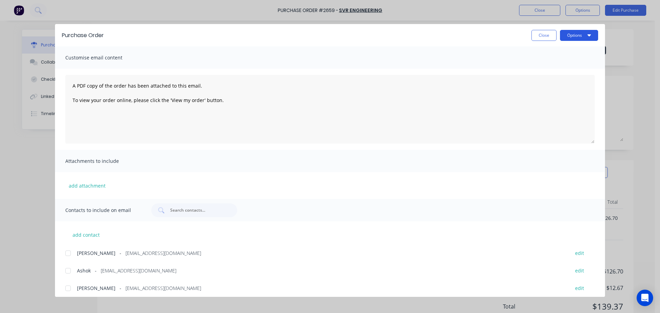
click at [572, 37] on button "Options" at bounding box center [579, 35] width 38 height 11
click at [67, 273] on div at bounding box center [68, 271] width 14 height 14
click at [575, 39] on button "Options" at bounding box center [579, 35] width 38 height 11
click at [560, 64] on div "Print" at bounding box center [565, 67] width 53 height 10
click at [588, 38] on button "Options" at bounding box center [579, 35] width 38 height 11
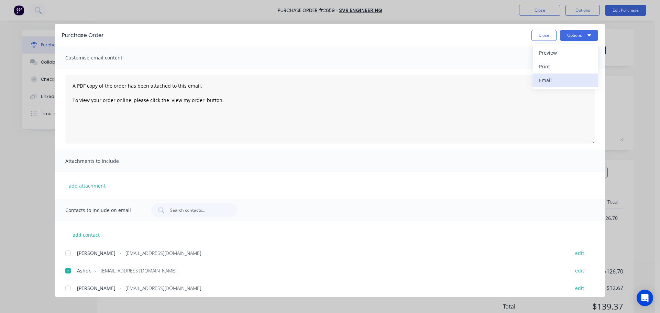
click at [577, 76] on div "Email" at bounding box center [565, 80] width 53 height 10
click at [541, 39] on button "Close" at bounding box center [543, 35] width 25 height 11
type textarea "x"
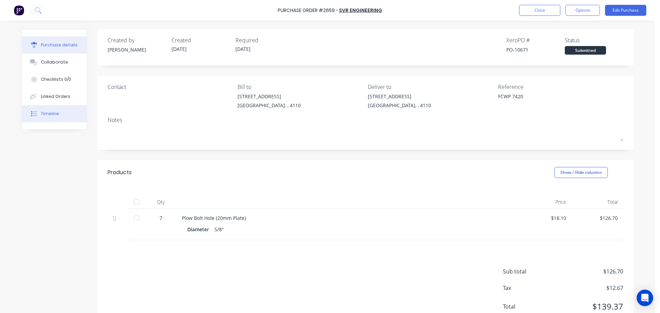
click at [66, 112] on button "Timeline" at bounding box center [54, 113] width 65 height 17
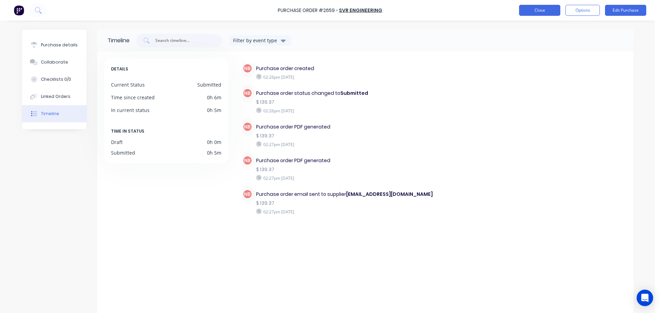
click at [529, 10] on button "Close" at bounding box center [539, 10] width 41 height 11
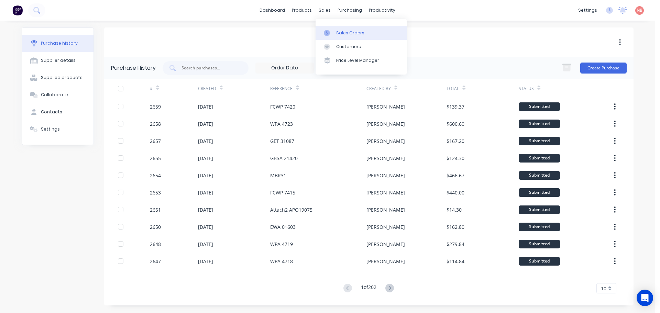
click at [330, 31] on icon at bounding box center [327, 33] width 6 height 6
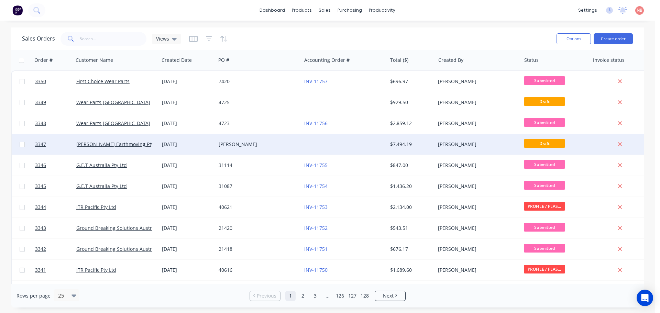
click at [251, 144] on div "[PERSON_NAME]" at bounding box center [257, 144] width 76 height 7
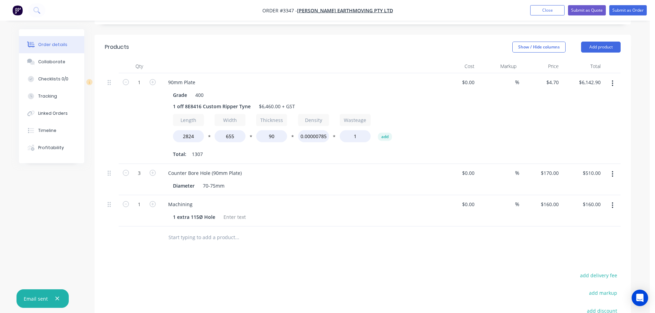
scroll to position [166, 0]
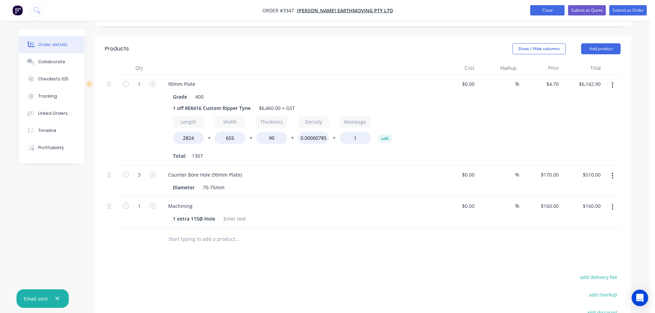
click at [532, 15] on button "Close" at bounding box center [547, 10] width 34 height 10
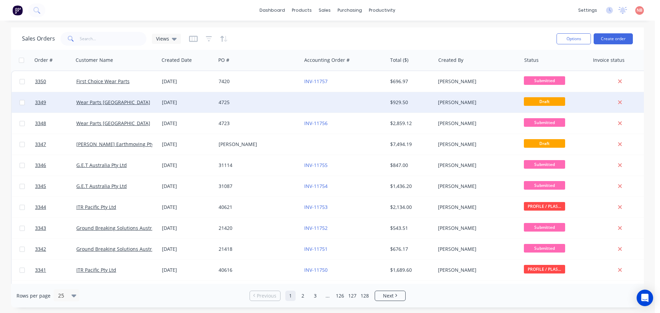
click at [280, 101] on div "4725" at bounding box center [257, 102] width 76 height 7
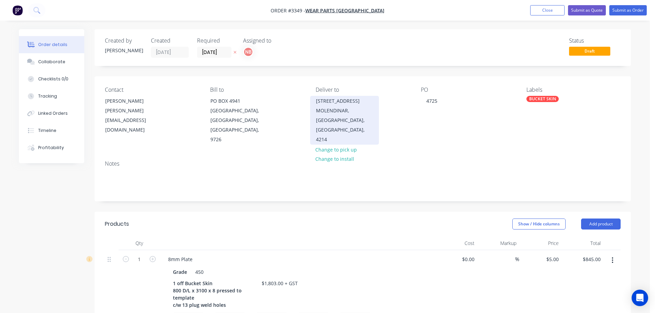
drag, startPoint x: 171, startPoint y: 35, endPoint x: 316, endPoint y: 119, distance: 167.8
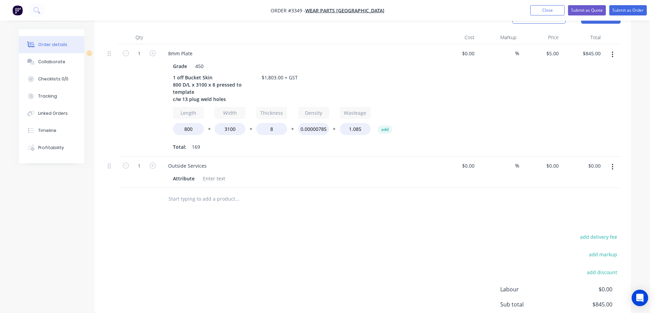
scroll to position [206, 0]
click at [539, 12] on button "Close" at bounding box center [547, 10] width 34 height 10
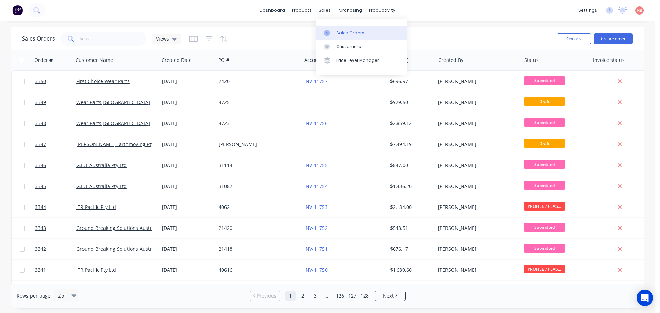
click at [331, 32] on div at bounding box center [329, 33] width 10 height 6
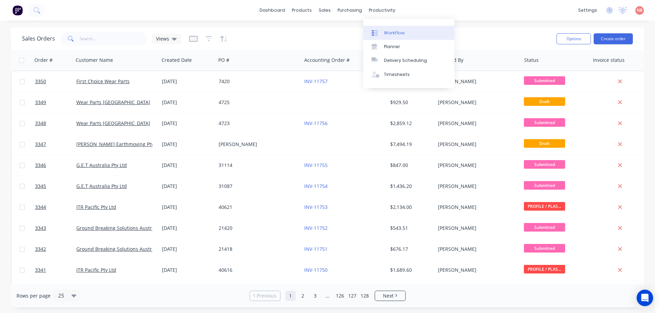
click at [386, 30] on div "Workflow" at bounding box center [394, 33] width 21 height 6
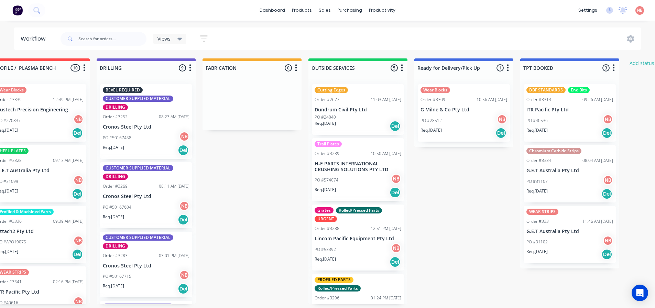
scroll to position [0, 358]
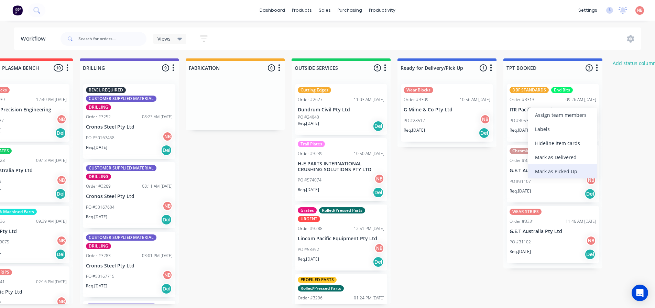
click at [542, 170] on div "Mark as Picked Up" at bounding box center [562, 171] width 69 height 14
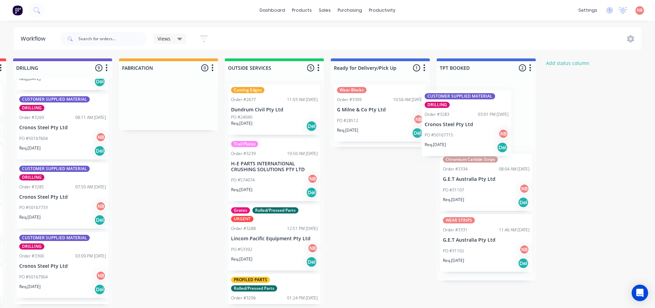
scroll to position [0, 426]
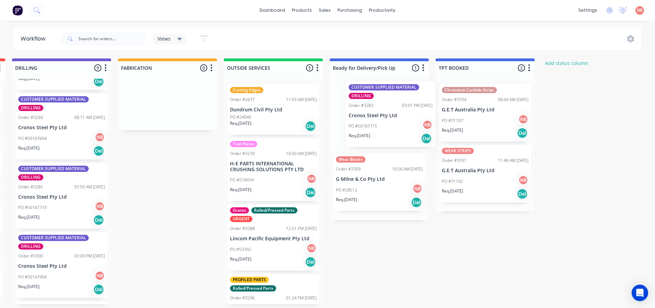
drag, startPoint x: 242, startPoint y: 198, endPoint x: 374, endPoint y: 114, distance: 156.0
click at [374, 114] on div "Submitted 6 Status colour #FF69B4 hex #FF69B4 Save Cancel Summaries Total order…" at bounding box center [142, 181] width 1146 height 246
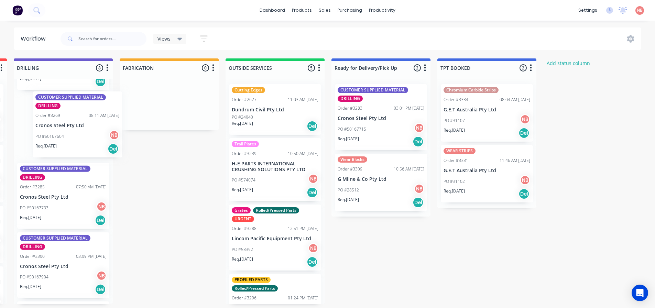
scroll to position [0, 423]
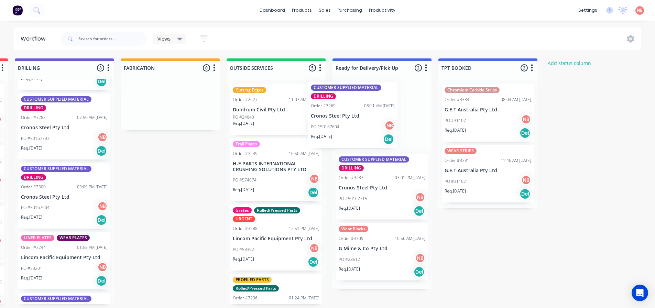
drag, startPoint x: 56, startPoint y: 136, endPoint x: 358, endPoint y: 123, distance: 302.8
click at [358, 123] on div "Submitted 6 Status colour #FF69B4 hex #FF69B4 Save Cancel Summaries Total order…" at bounding box center [144, 181] width 1146 height 246
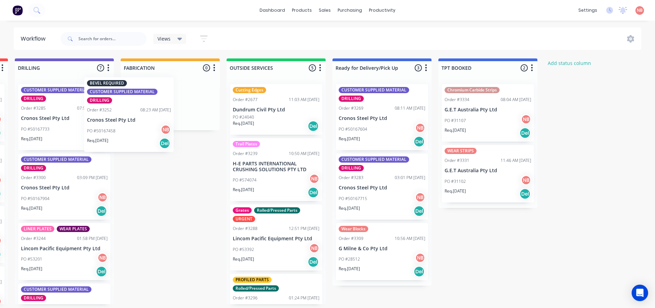
scroll to position [0, 420]
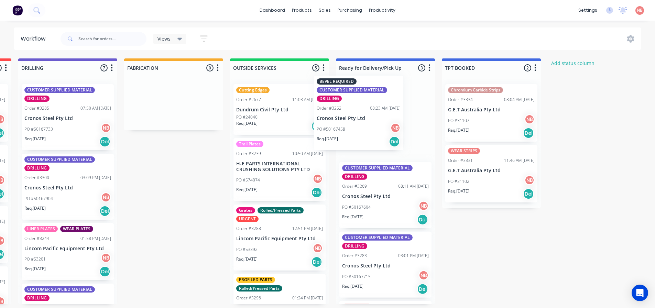
drag, startPoint x: 62, startPoint y: 133, endPoint x: 368, endPoint y: 124, distance: 306.0
click at [368, 124] on div "Submitted 6 Status colour #FF69B4 hex #FF69B4 Save Cancel Summaries Total order…" at bounding box center [148, 181] width 1146 height 246
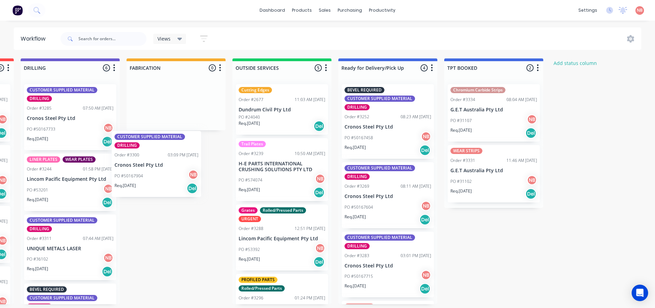
scroll to position [0, 417]
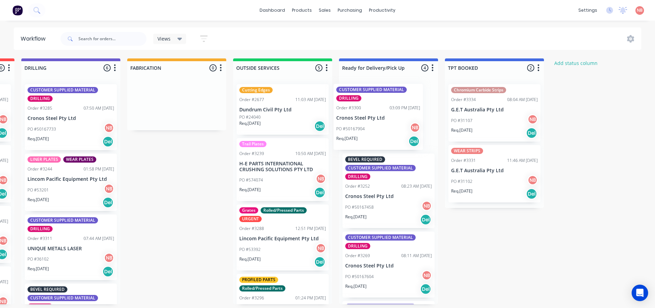
drag, startPoint x: 49, startPoint y: 177, endPoint x: 363, endPoint y: 108, distance: 321.8
click at [363, 108] on div "Submitted 6 Status colour #FF69B4 hex #FF69B4 Save Cancel Summaries Total order…" at bounding box center [151, 181] width 1146 height 246
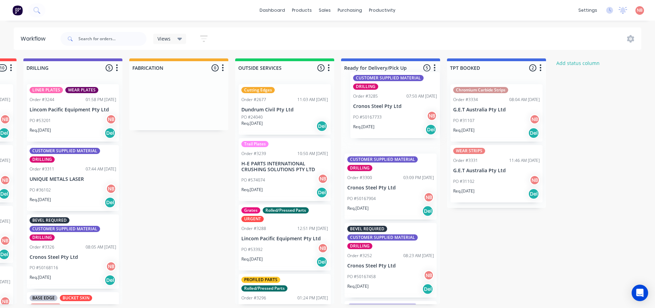
drag, startPoint x: 46, startPoint y: 110, endPoint x: 375, endPoint y: 98, distance: 329.1
click at [375, 98] on div "Submitted 6 Status colour #FF69B4 hex #FF69B4 Save Cancel Summaries Total order…" at bounding box center [153, 181] width 1146 height 246
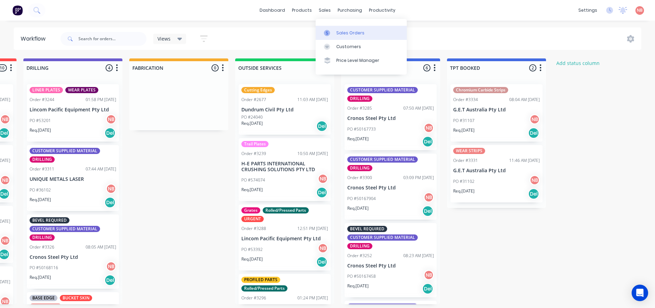
click at [330, 28] on link "Sales Orders" at bounding box center [361, 33] width 91 height 14
